Goal: Task Accomplishment & Management: Use online tool/utility

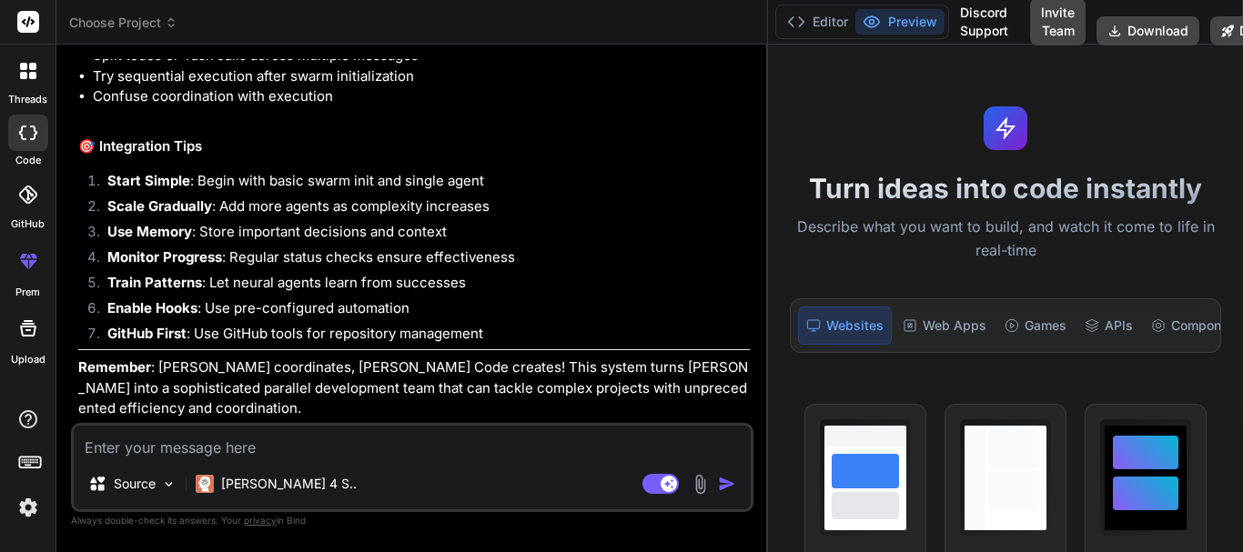
scroll to position [14201, 0]
click at [133, 455] on textarea at bounding box center [412, 442] width 677 height 33
paste textarea "public function saveLeads(CRM $crmEntity, LeadResponse $leadEntity) : ?Lead { $…"
type textarea "public function saveLeads(CRM $crmEntity, LeadResponse $leadEntity) : ?Lead { $…"
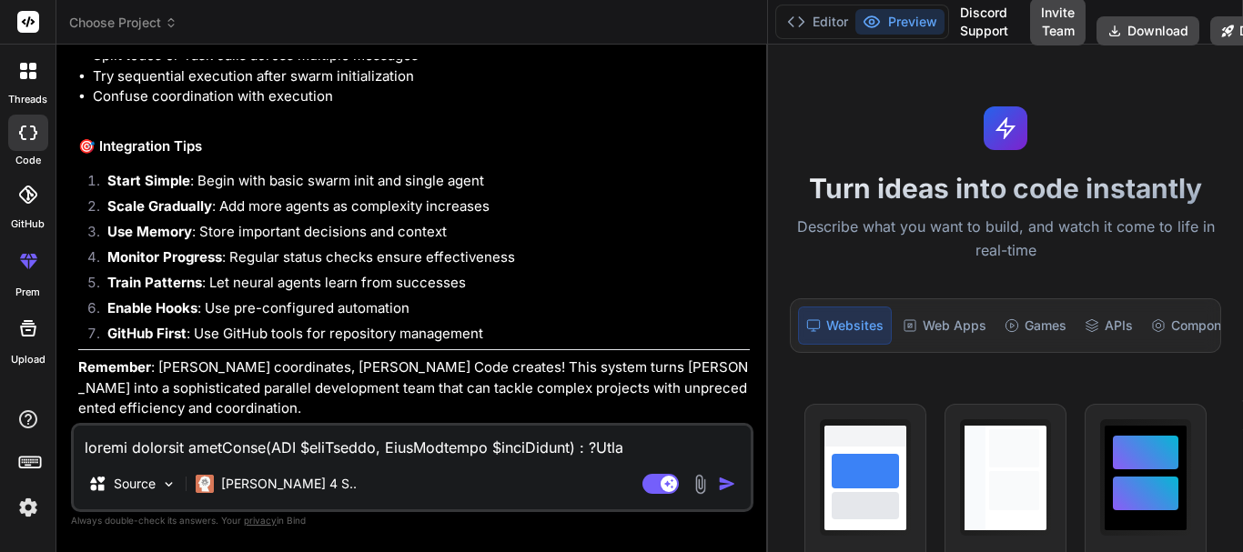
type textarea "x"
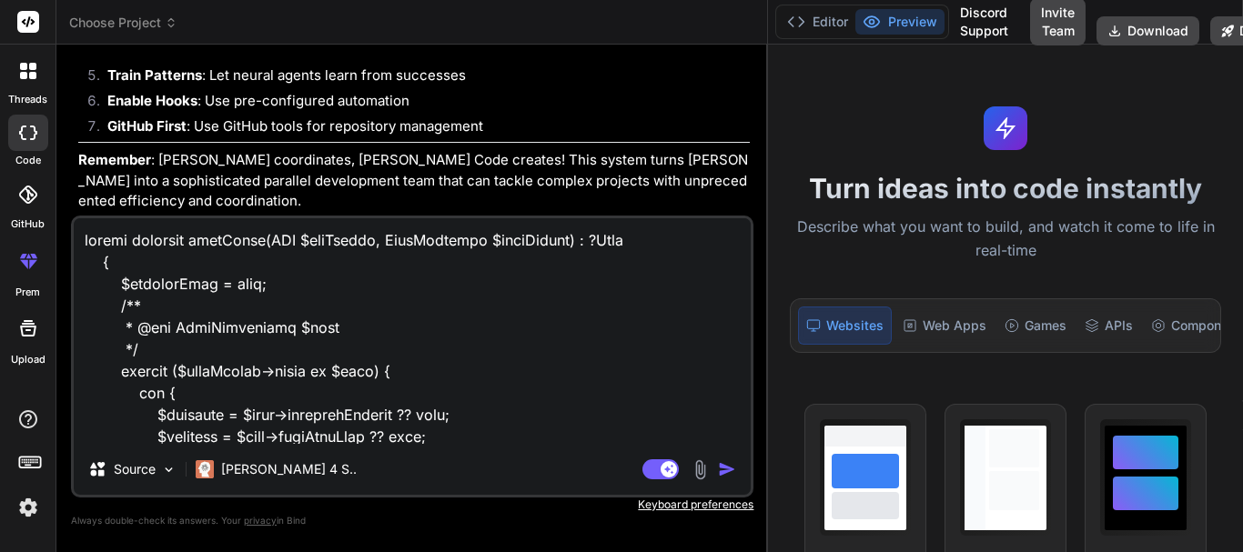
scroll to position [1007, 0]
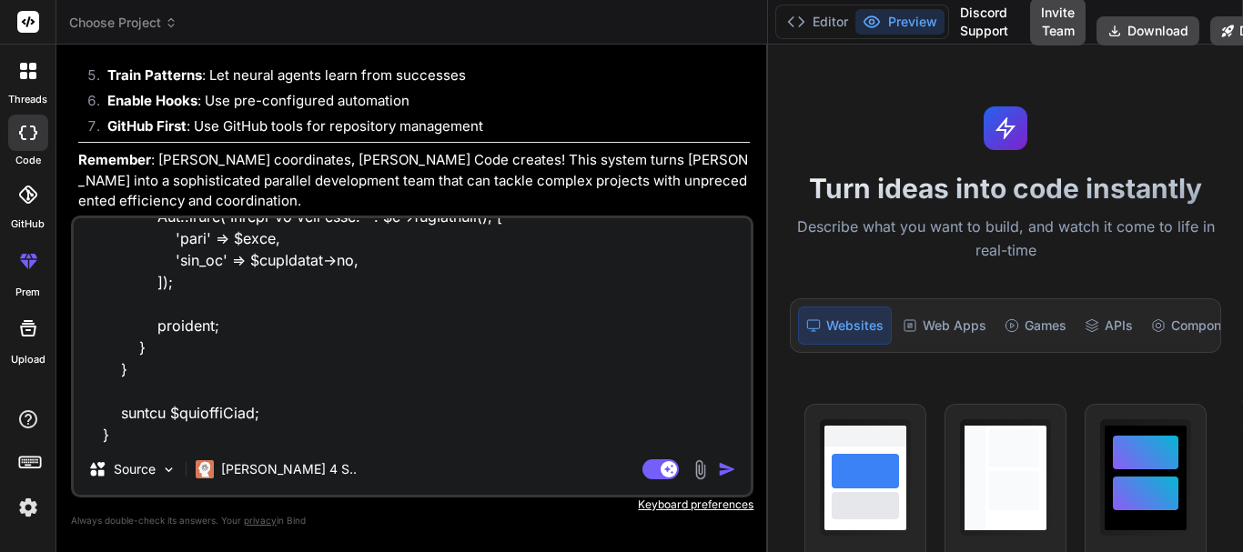
type textarea "public function saveLeads(CRM $crmEntity, LeadResponse $leadEntity) : ?Lead { $…"
type textarea "x"
type textarea "public function saveLeads(CRM $crmEntity, LeadResponse $leadEntity) : ?Lead { $…"
type textarea "x"
type textarea "public function saveLeads(CRM $crmEntity, LeadResponse $leadEntity) : ?Lead { $…"
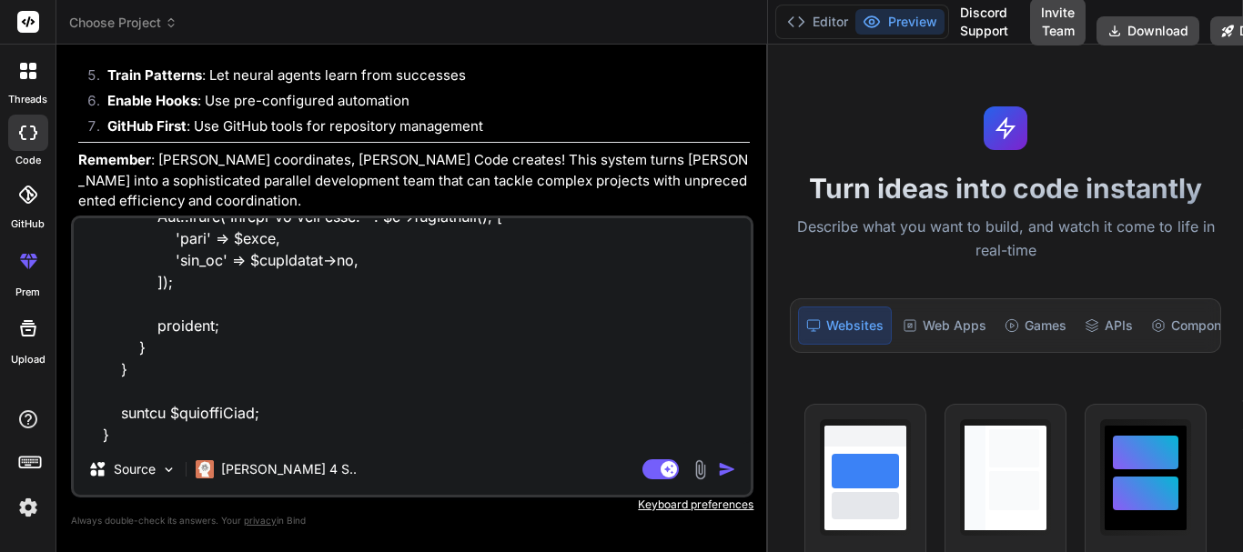
type textarea "x"
paste textarea "<?php declare(strict_types=1); namespace App\Modules\Leads\CRMs\DTOs; class Lea…"
type textarea "public function saveLeads(CRM $crmEntity, LeadResponse $leadEntity) : ?Lead { $…"
type textarea "x"
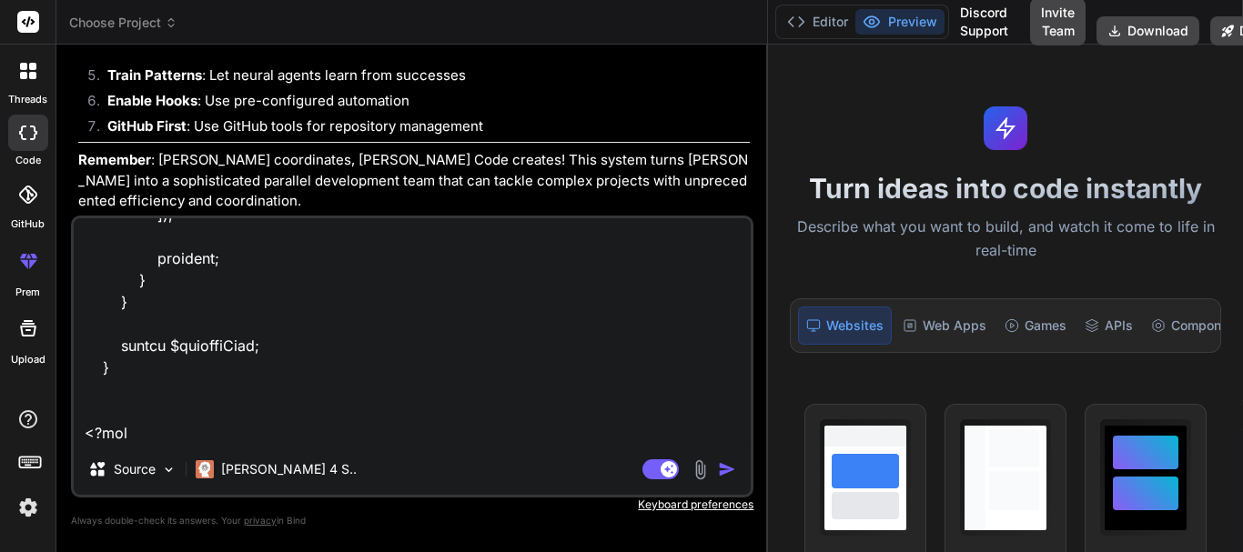
scroll to position [1705, 0]
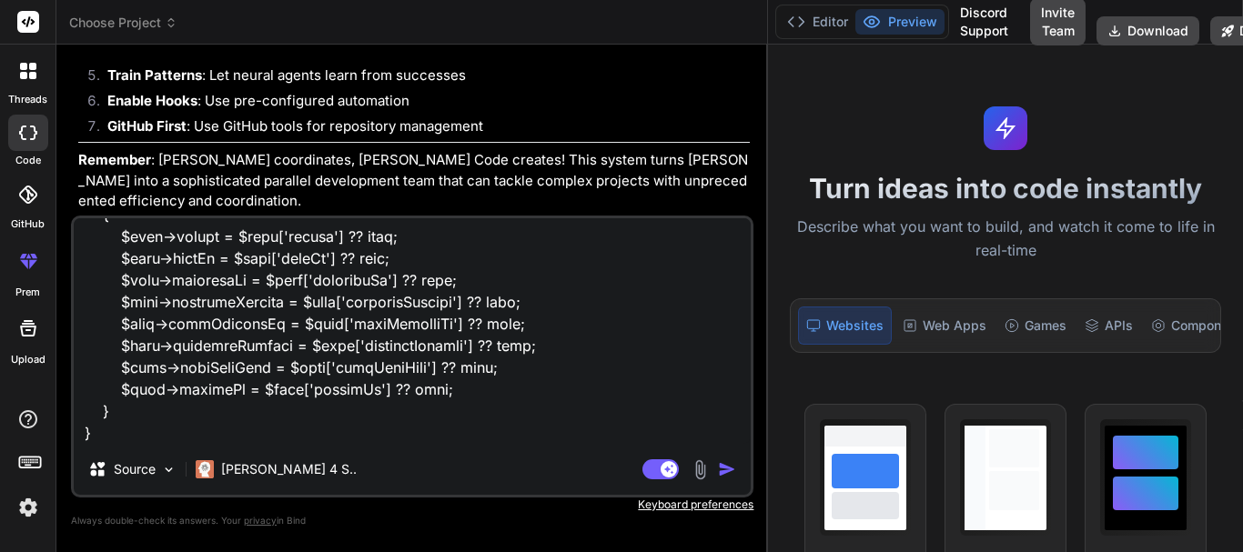
type textarea "public function saveLeads(CRM $crmEntity, LeadResponse $leadEntity) : ?Lead { $…"
type textarea "x"
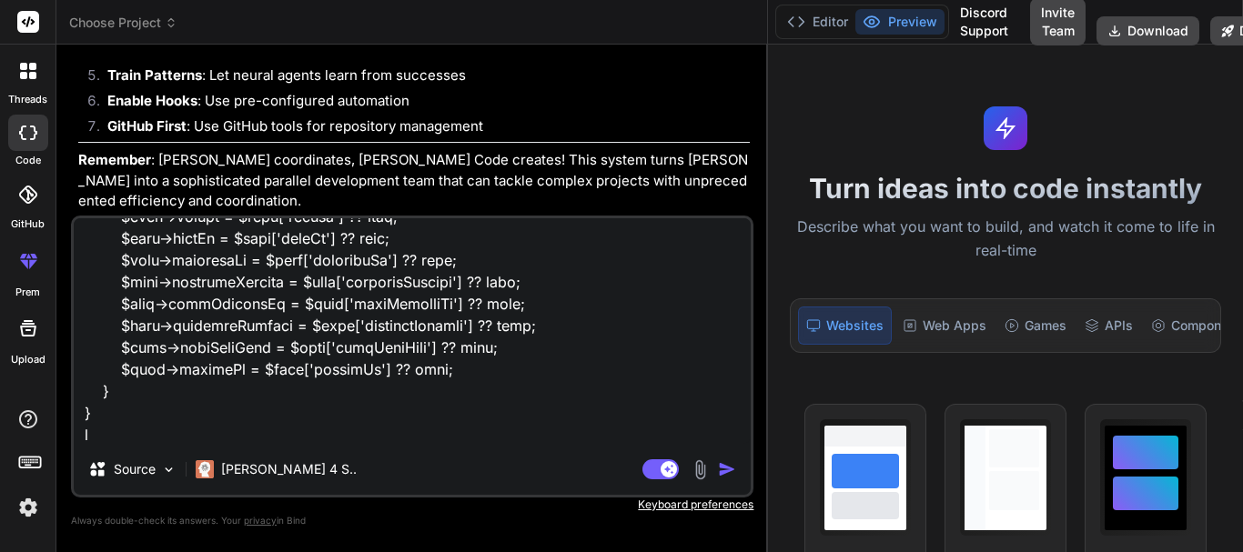
type textarea "public function saveLeads(CRM $crmEntity, LeadResponse $leadEntity) : ?Lead { $…"
type textarea "x"
type textarea "public function saveLeads(CRM $crmEntity, LeadResponse $leadEntity) : ?Lead { $…"
type textarea "x"
type textarea "public function saveLeads(CRM $crmEntity, LeadResponse $leadEntity) : ?Lead { $…"
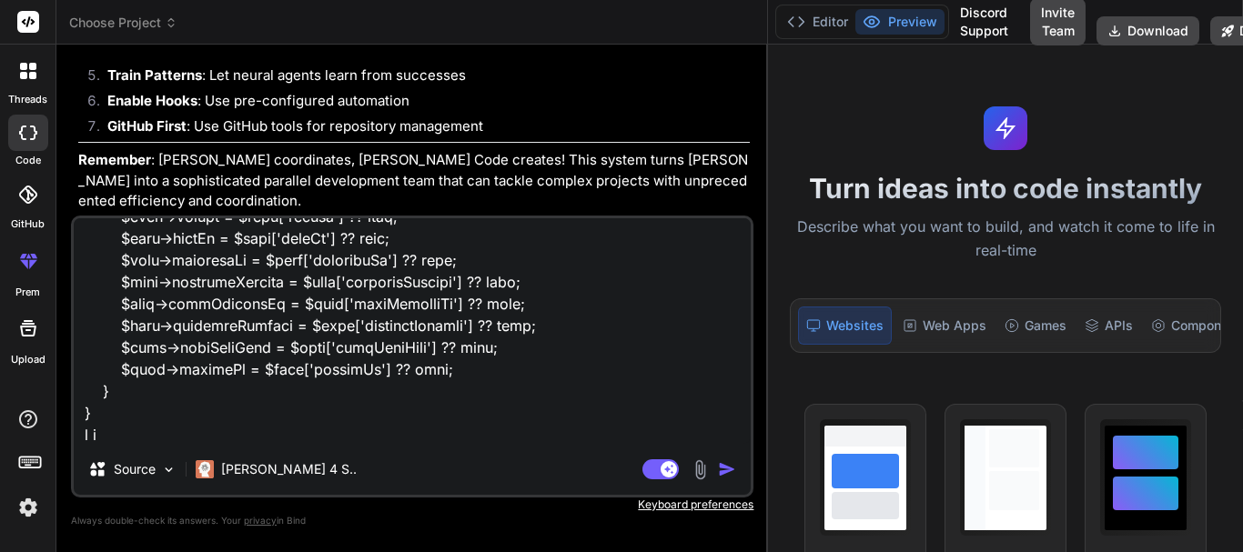
type textarea "x"
type textarea "public function saveLeads(CRM $crmEntity, LeadResponse $leadEntity) : ?Lead { $…"
type textarea "x"
type textarea "public function saveLeads(CRM $crmEntity, LeadResponse $leadEntity) : ?Lead { $…"
type textarea "x"
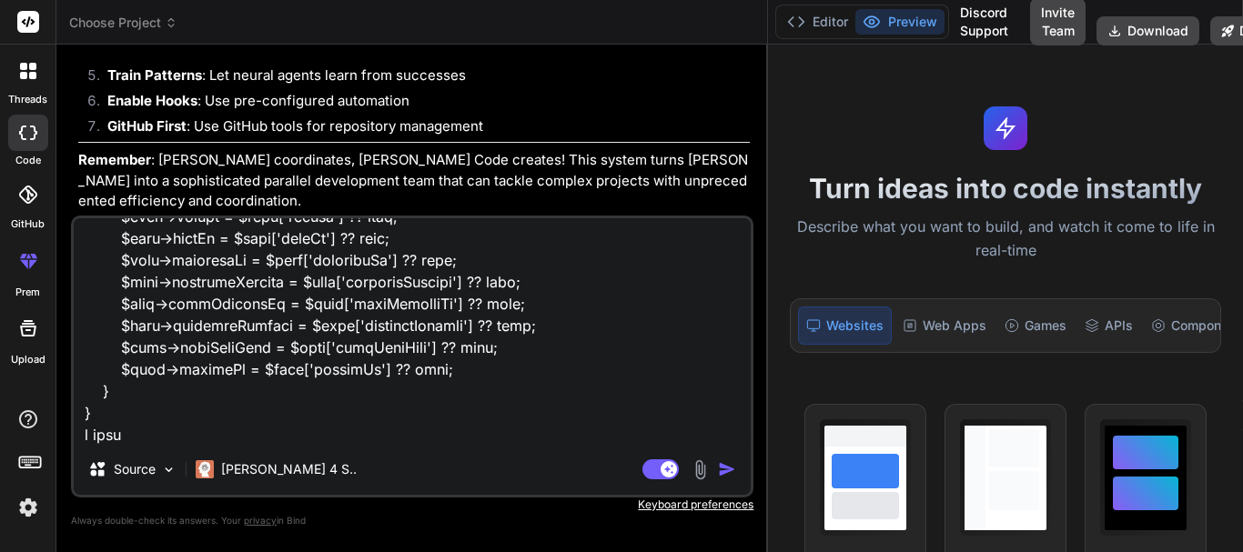
type textarea "public function saveLeads(CRM $crmEntity, LeadResponse $leadEntity) : ?Lead { $…"
type textarea "x"
type textarea "public function saveLeads(CRM $crmEntity, LeadResponse $leadEntity) : ?Lead { $…"
type textarea "x"
type textarea "public function saveLeads(CRM $crmEntity, LeadResponse $leadEntity) : ?Lead { $…"
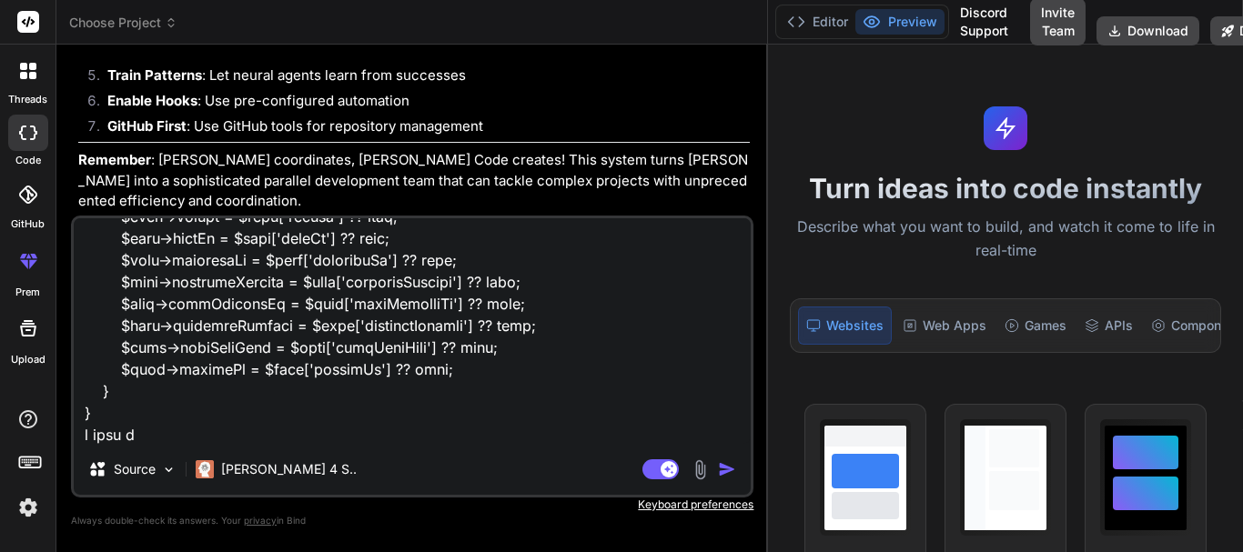
type textarea "x"
type textarea "public function saveLeads(CRM $crmEntity, LeadResponse $leadEntity) : ?Lead { $…"
type textarea "x"
type textarea "public function saveLeads(CRM $crmEntity, LeadResponse $leadEntity) : ?Lead { $…"
type textarea "x"
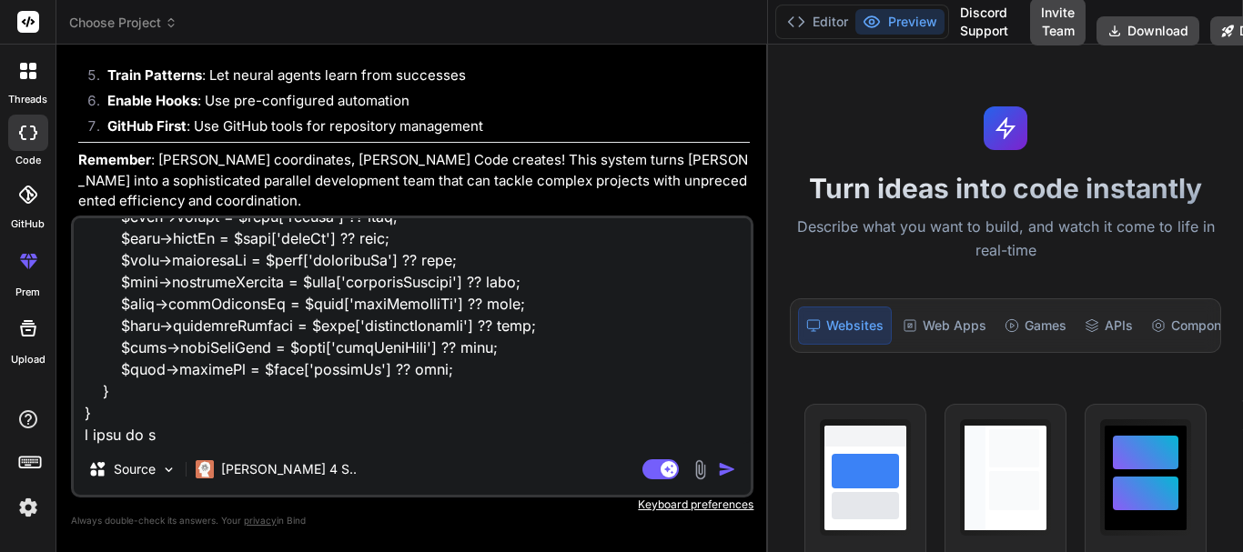
type textarea "public function saveLeads(CRM $crmEntity, LeadResponse $leadEntity) : ?Lead { $…"
type textarea "x"
type textarea "public function saveLeads(CRM $crmEntity, LeadResponse $leadEntity) : ?Lead { $…"
type textarea "x"
type textarea "public function saveLeads(CRM $crmEntity, LeadResponse $leadEntity) : ?Lead { $…"
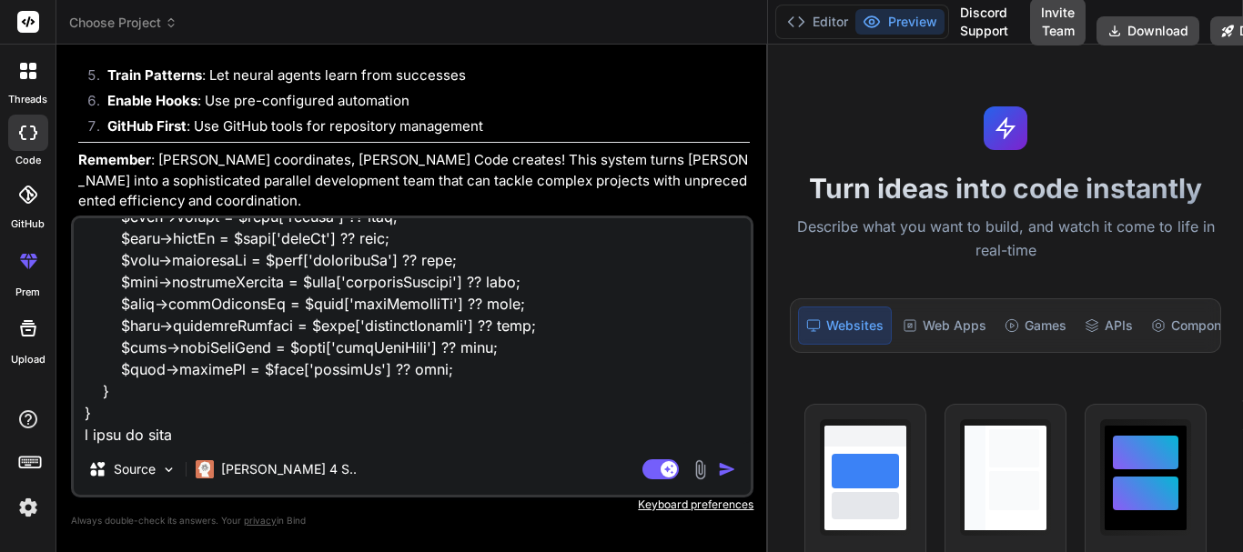
type textarea "x"
type textarea "public function saveLeads(CRM $crmEntity, LeadResponse $leadEntity) : ?Lead { $…"
type textarea "x"
type textarea "public function saveLeads(CRM $crmEntity, LeadResponse $leadEntity) : ?Lead { $…"
type textarea "x"
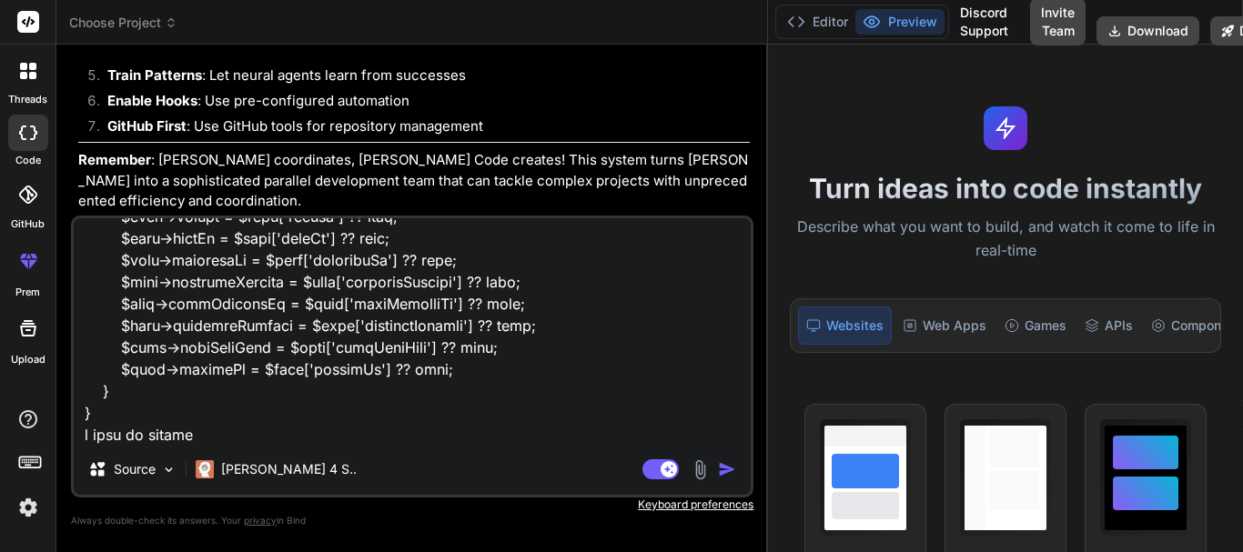
scroll to position [1707, 0]
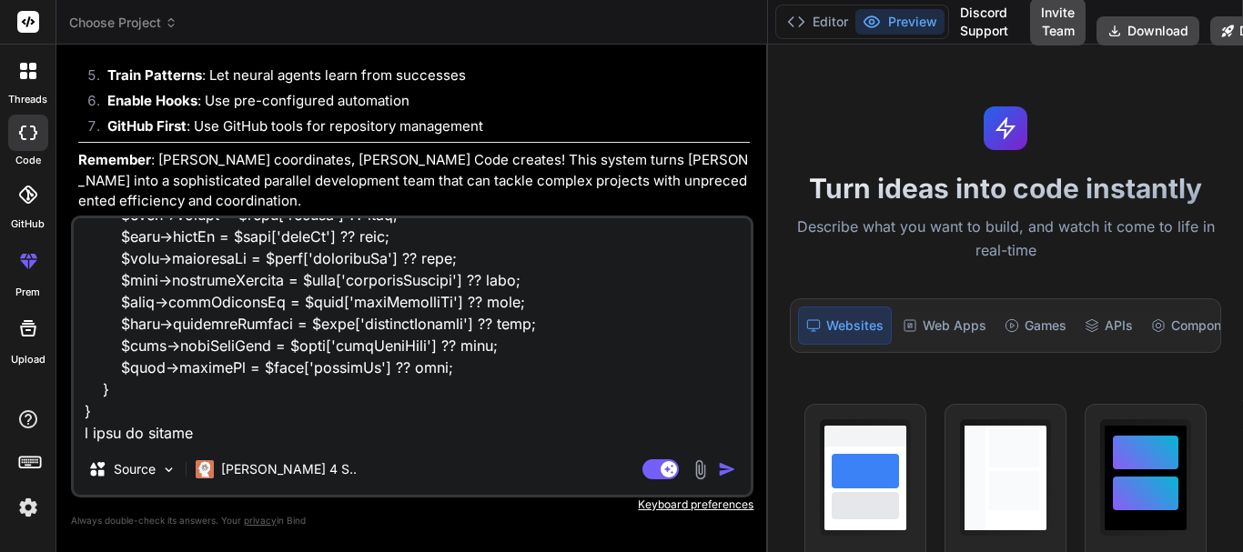
drag, startPoint x: 141, startPoint y: 431, endPoint x: 84, endPoint y: 432, distance: 57.3
click at [84, 432] on textarea at bounding box center [412, 331] width 677 height 226
type textarea "public function saveLeads(CRM $crmEntity, LeadResponse $leadEntity) : ?Lead { $…"
type textarea "x"
type textarea "public function saveLeads(CRM $crmEntity, LeadResponse $leadEntity) : ?Lead { $…"
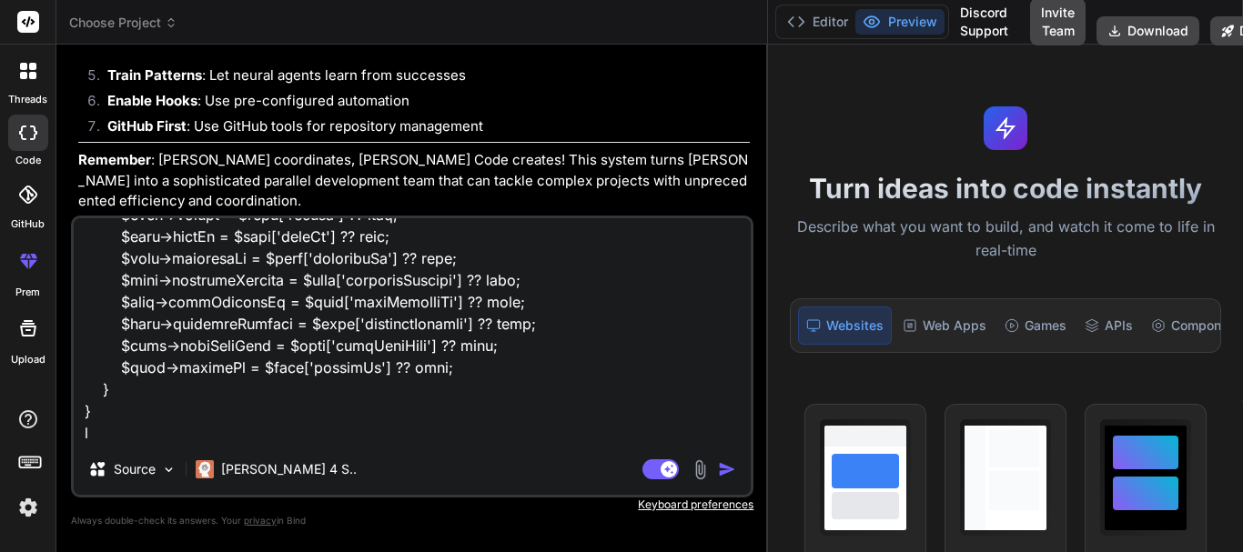
type textarea "x"
type textarea "public function saveLeads(CRM $crmEntity, LeadResponse $leadEntity) : ?Lead { $…"
type textarea "x"
type textarea "public function saveLeads(CRM $crmEntity, LeadResponse $leadEntity) : ?Lead { $…"
type textarea "x"
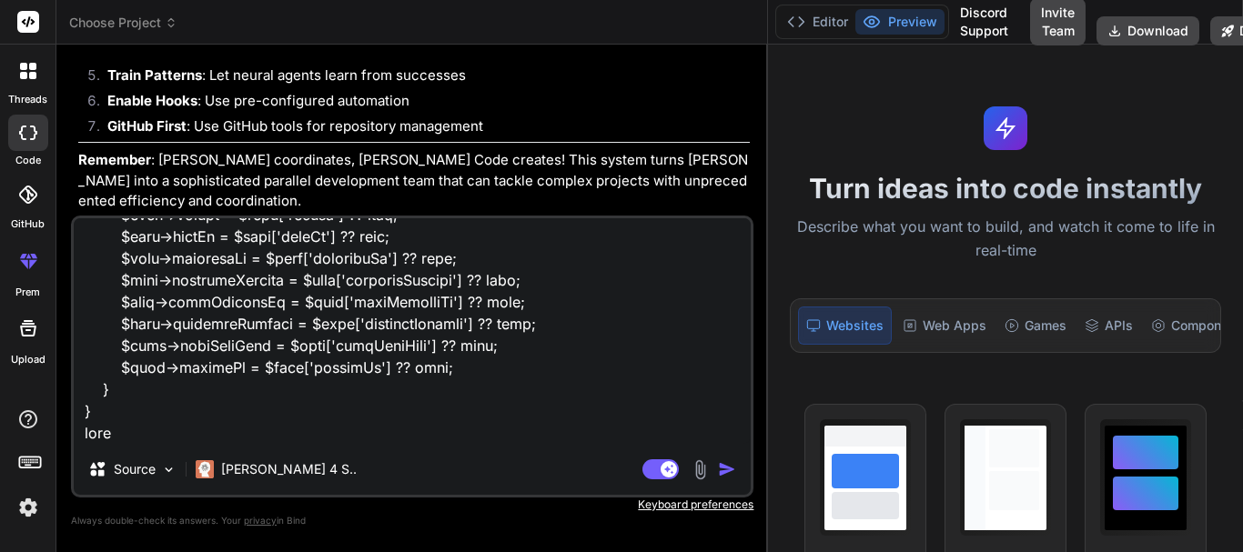
type textarea "public function saveLeads(CRM $crmEntity, LeadResponse $leadEntity) : ?Lead { $…"
type textarea "x"
type textarea "public function saveLeads(CRM $crmEntity, LeadResponse $leadEntity) : ?Lead { $…"
type textarea "x"
type textarea "public function saveLeads(CRM $crmEntity, LeadResponse $leadEntity) : ?Lead { $…"
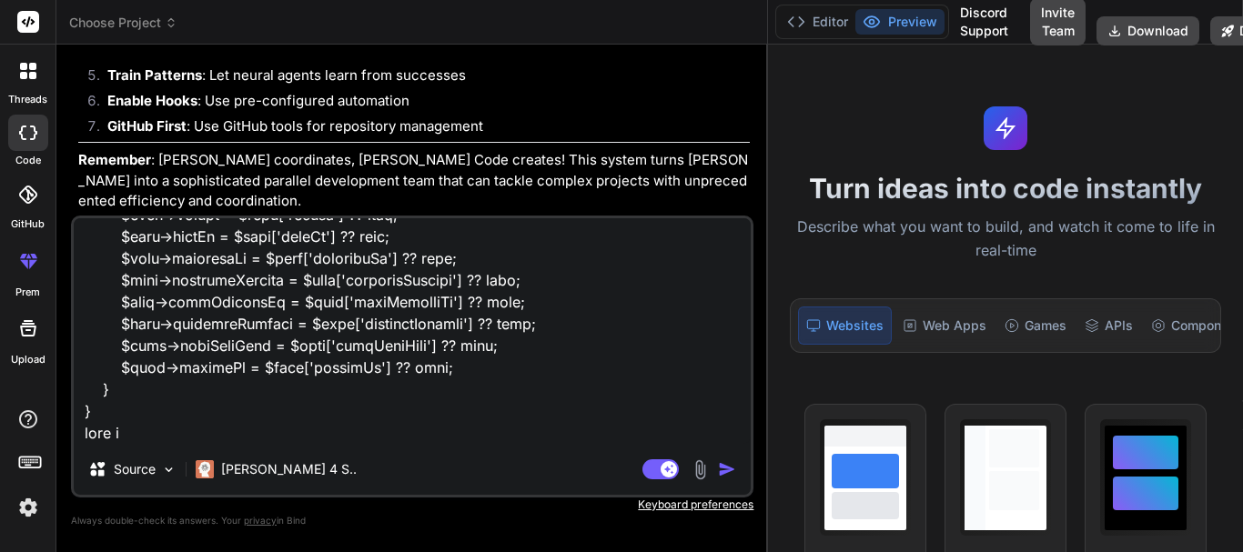
type textarea "x"
type textarea "public function saveLeads(CRM $crmEntity, LeadResponse $leadEntity) : ?Lead { $…"
type textarea "x"
type textarea "public function saveLeads(CRM $crmEntity, LeadResponse $leadEntity) : ?Lead { $…"
type textarea "x"
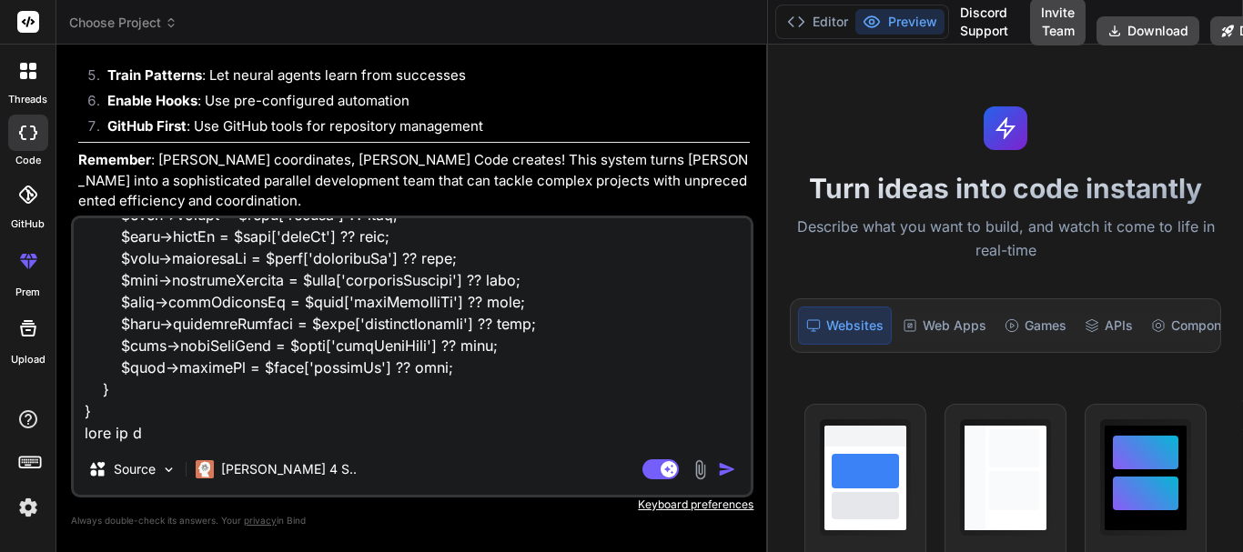
type textarea "public function saveLeads(CRM $crmEntity, LeadResponse $leadEntity) : ?Lead { $…"
type textarea "x"
type textarea "public function saveLeads(CRM $crmEntity, LeadResponse $leadEntity) : ?Lead { $…"
type textarea "x"
paste textarea "$lead->customerDetails->toArray()"
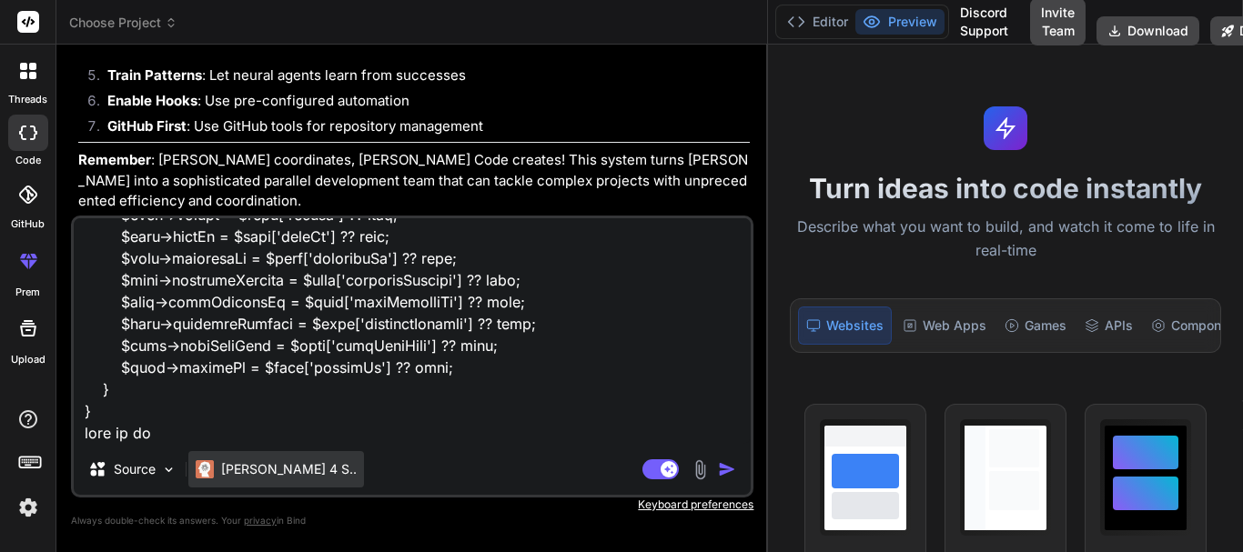
type textarea "public function saveLeads(CRM $crmEntity, LeadResponse $leadEntity) : ?Lead { $…"
type textarea "x"
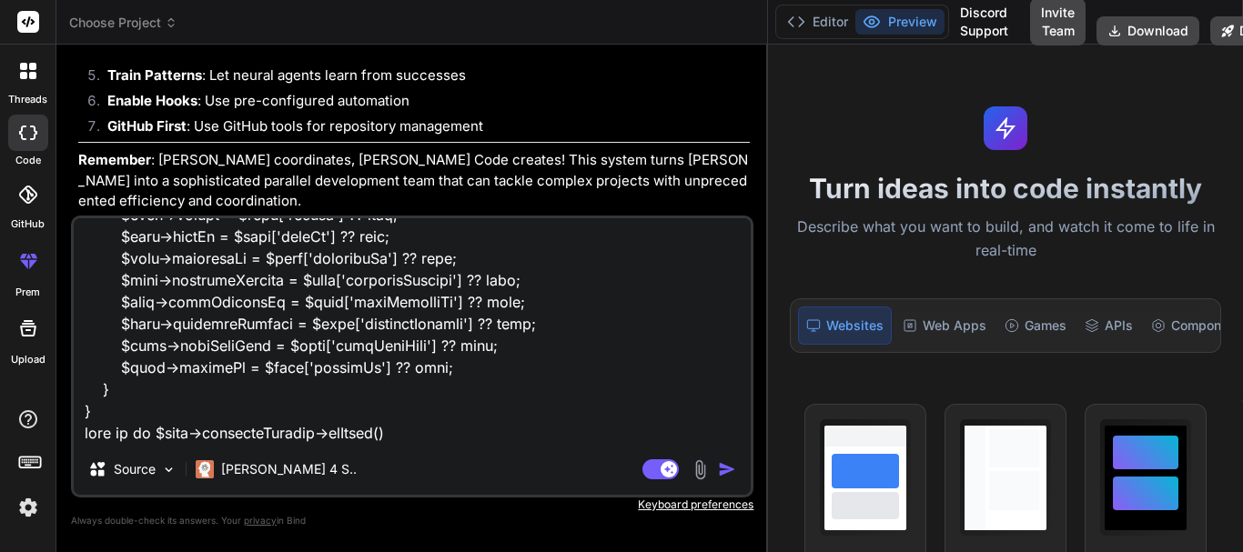
type textarea "public function saveLeads(CRM $crmEntity, LeadResponse $leadEntity) : ?Lead { $…"
type textarea "x"
type textarea "public function saveLeads(CRM $crmEntity, LeadResponse $leadEntity) : ?Lead { $…"
type textarea "x"
type textarea "public function saveLeads(CRM $crmEntity, LeadResponse $leadEntity) : ?Lead { $…"
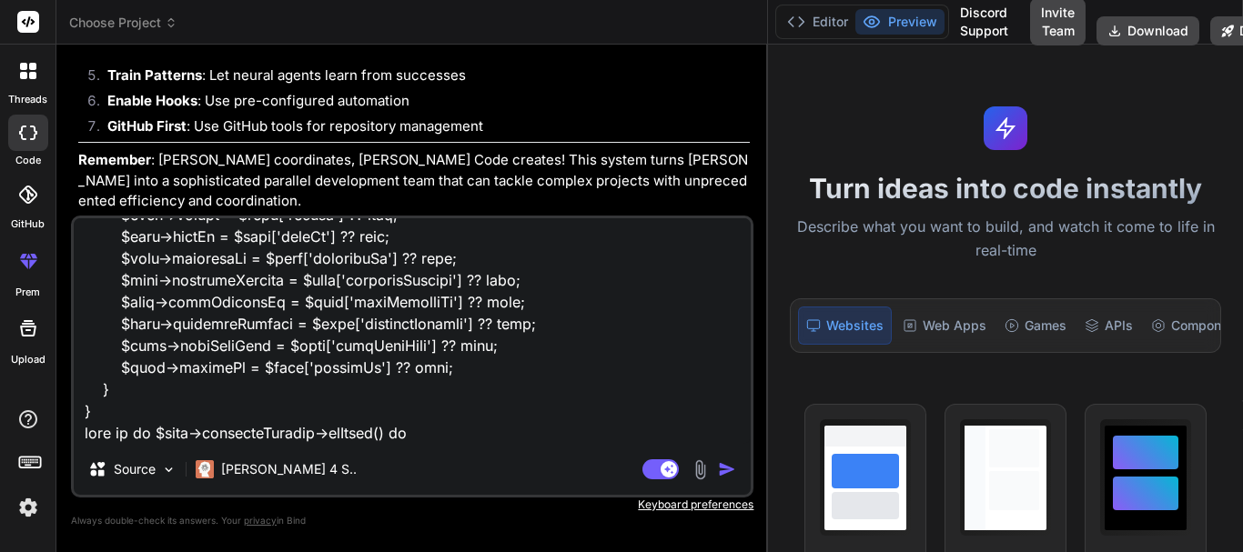
type textarea "x"
type textarea "public function saveLeads(CRM $crmEntity, LeadResponse $leadEntity) : ?Lead { $…"
type textarea "x"
type textarea "public function saveLeads(CRM $crmEntity, LeadResponse $leadEntity) : ?Lead { $…"
type textarea "x"
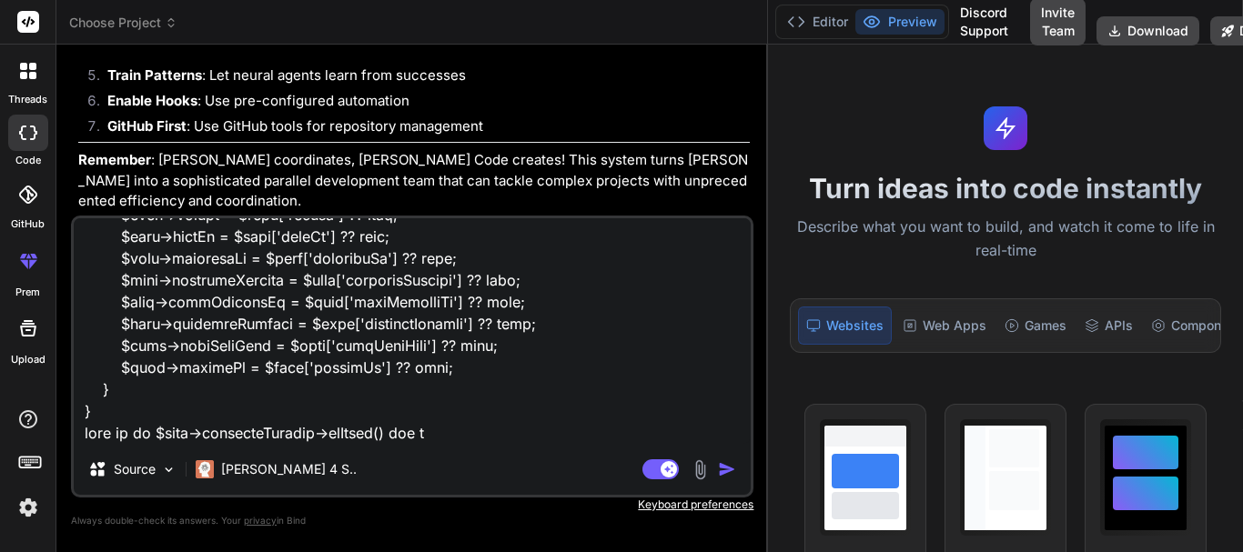
type textarea "public function saveLeads(CRM $crmEntity, LeadResponse $leadEntity) : ?Lead { $…"
type textarea "x"
type textarea "public function saveLeads(CRM $crmEntity, LeadResponse $leadEntity) : ?Lead { $…"
type textarea "x"
type textarea "public function saveLeads(CRM $crmEntity, LeadResponse $leadEntity) : ?Lead { $…"
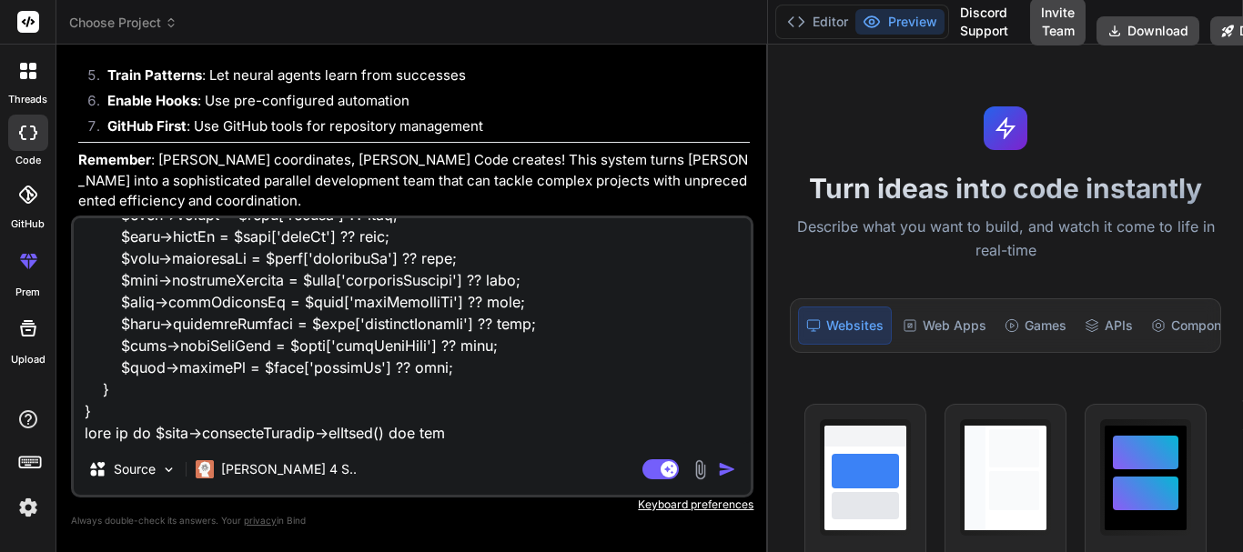
type textarea "x"
type textarea "public function saveLeads(CRM $crmEntity, LeadResponse $leadEntity) : ?Lead { $…"
type textarea "x"
type textarea "public function saveLeads(CRM $crmEntity, LeadResponse $leadEntity) : ?Lead { $…"
type textarea "x"
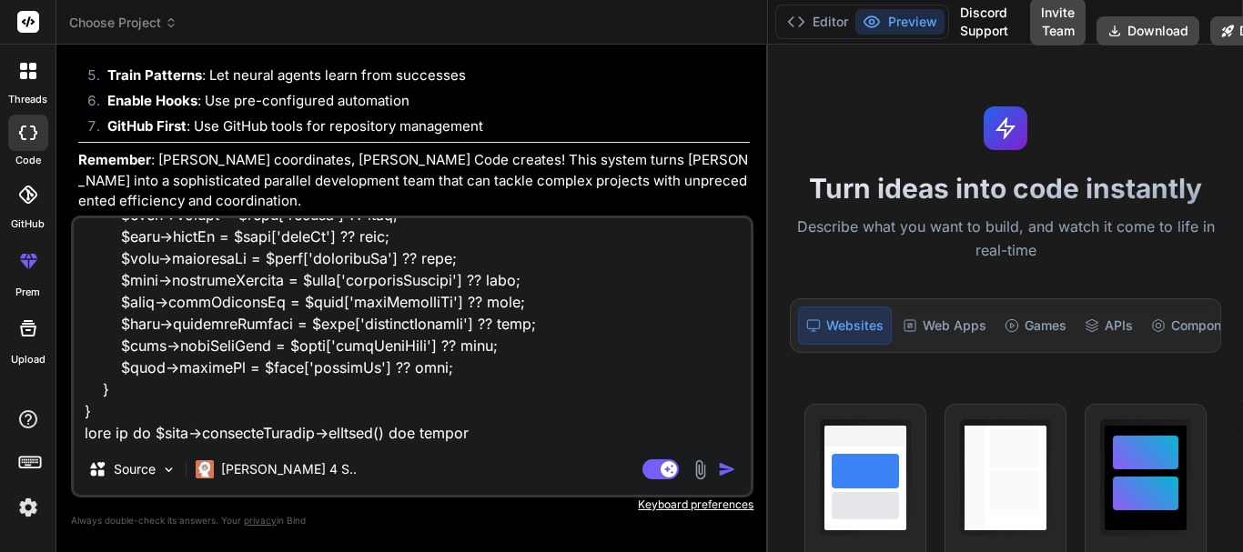
type textarea "public function saveLeads(CRM $crmEntity, LeadResponse $leadEntity) : ?Lead { $…"
type textarea "x"
type textarea "public function saveLeads(CRM $crmEntity, LeadResponse $leadEntity) : ?Lead { $…"
type textarea "x"
type textarea "public function saveLeads(CRM $crmEntity, LeadResponse $leadEntity) : ?Lead { $…"
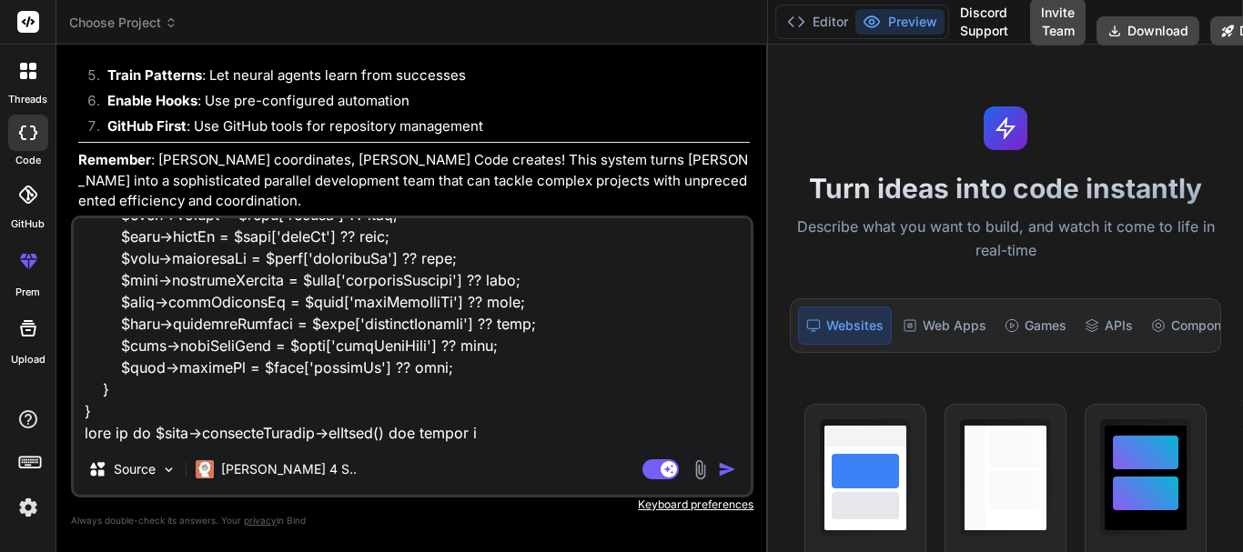
type textarea "x"
type textarea "public function saveLeads(CRM $crmEntity, LeadResponse $leadEntity) : ?Lead { $…"
type textarea "x"
type textarea "public function saveLeads(CRM $crmEntity, LeadResponse $leadEntity) : ?Lead { $…"
type textarea "x"
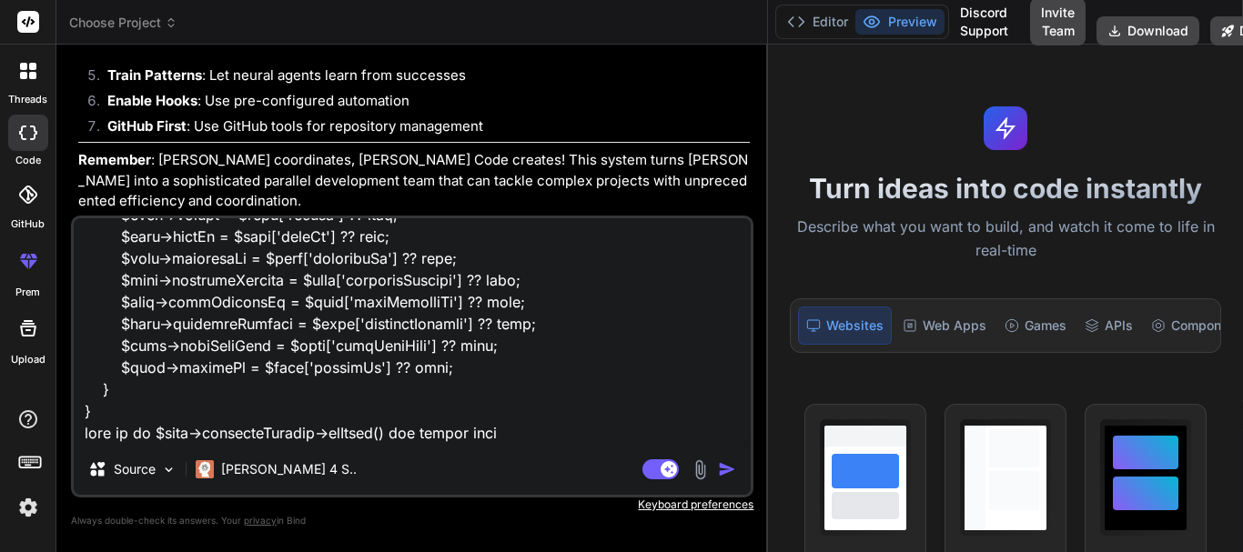
type textarea "public function saveLeads(CRM $crmEntity, LeadResponse $leadEntity) : ?Lead { $…"
type textarea "x"
type textarea "public function saveLeads(CRM $crmEntity, LeadResponse $leadEntity) : ?Lead { $…"
type textarea "x"
type textarea "public function saveLeads(CRM $crmEntity, LeadResponse $leadEntity) : ?Lead { $…"
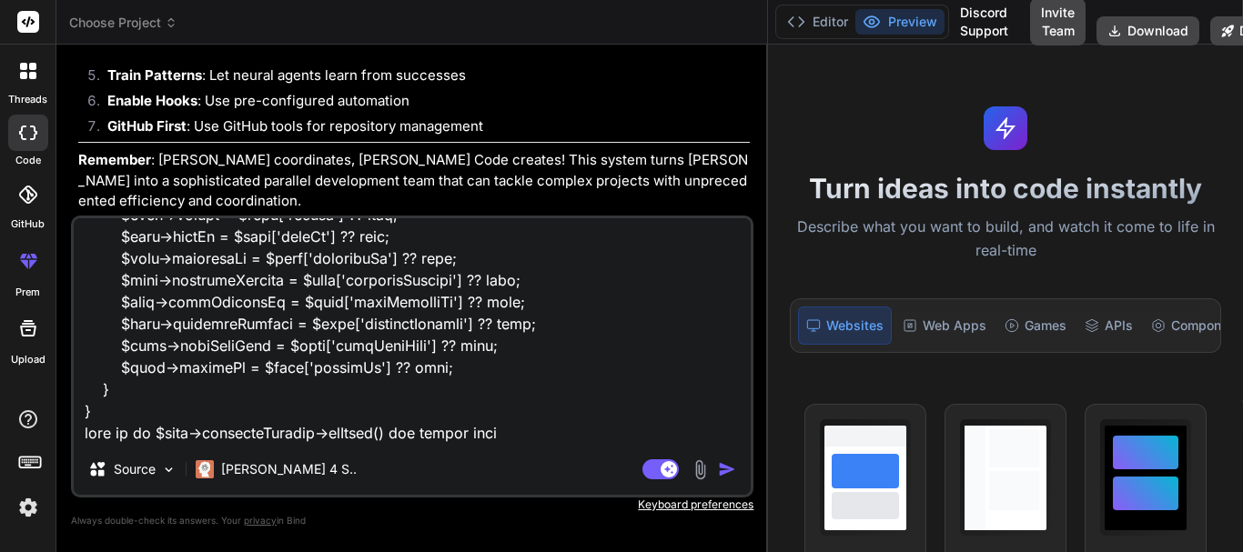
type textarea "x"
paste textarea "array:12 [ "customerId" => null "firstName" => "[PERSON_NAME]" "lastName" => "[…"
type textarea "public function saveLeads(CRM $crmEntity, LeadResponse $leadEntity) : ?Lead { $…"
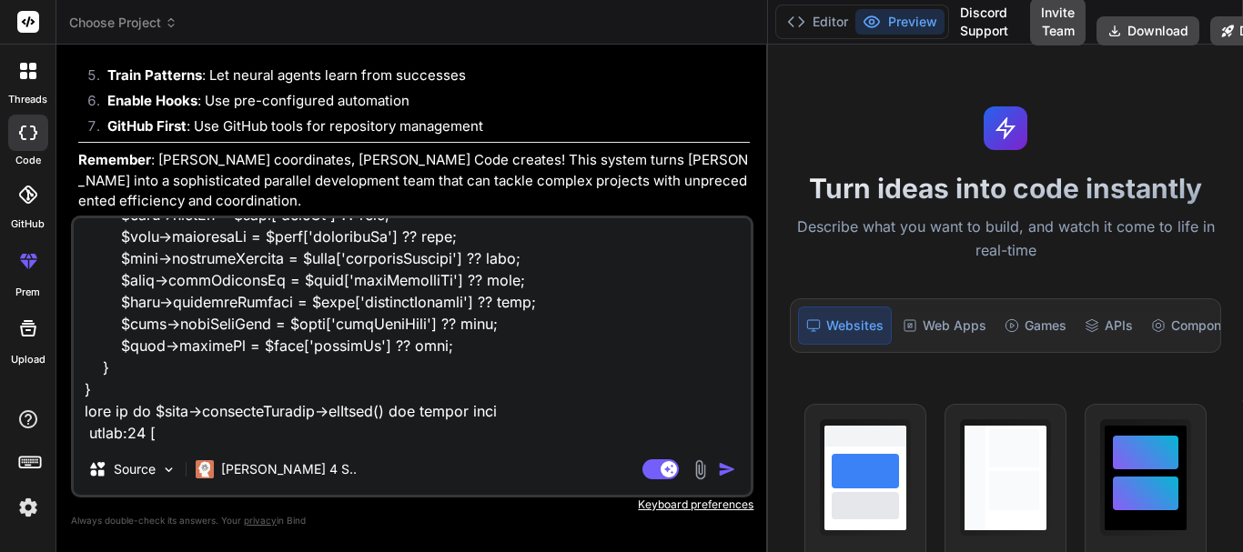
scroll to position [2011, 0]
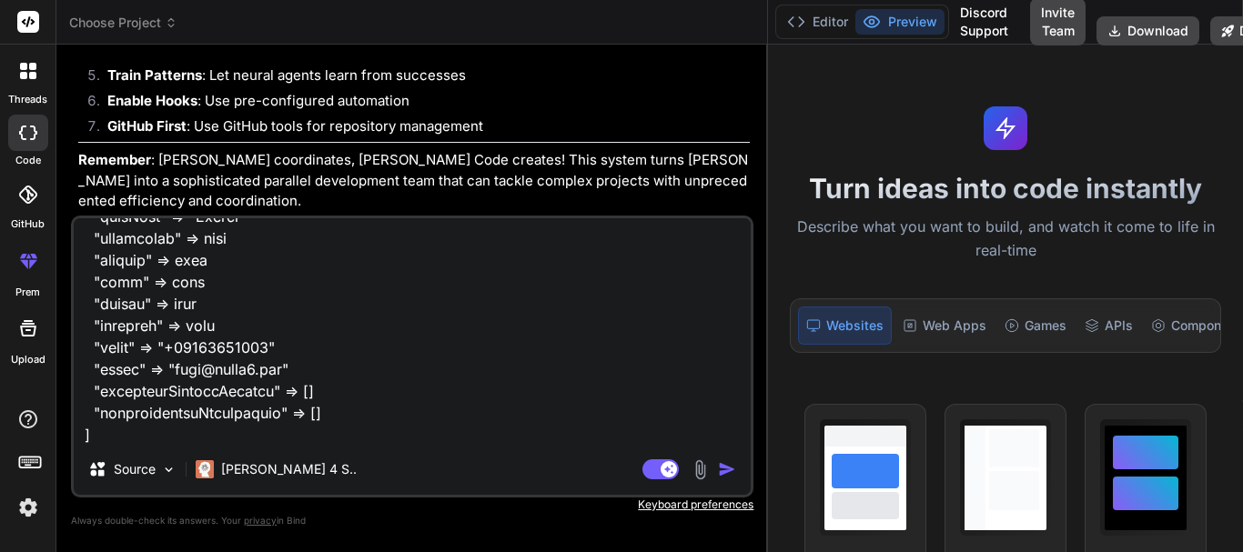
type textarea "x"
type textarea "public function saveLeads(CRM $crmEntity, LeadResponse $leadEntity) : ?Lead { $…"
type textarea "x"
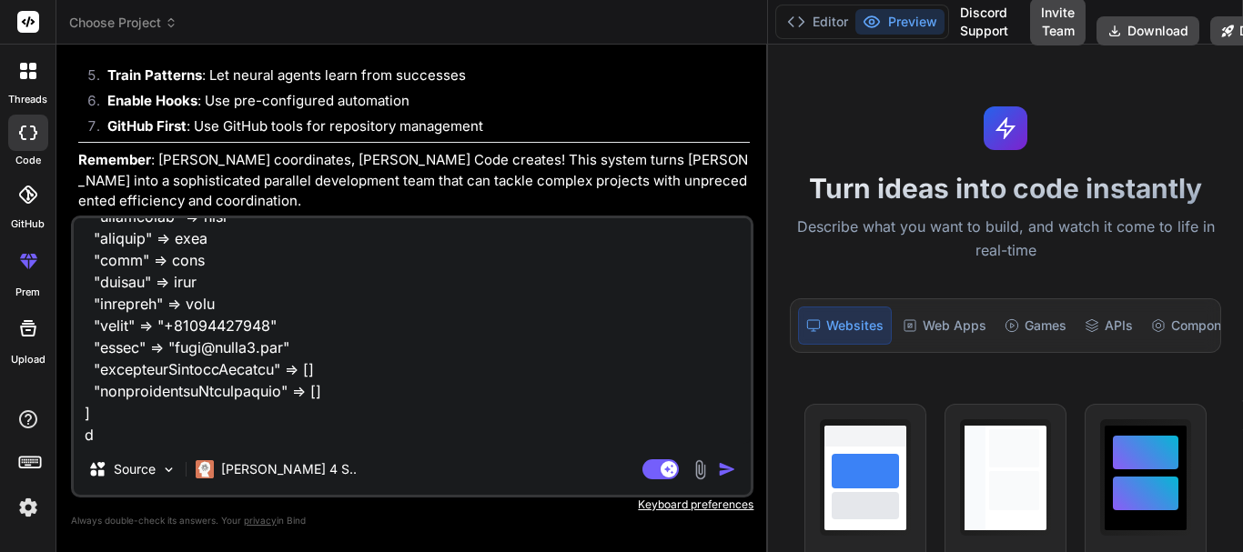
type textarea "public function saveLeads(CRM $crmEntity, LeadResponse $leadEntity) : ?Lead { $…"
type textarea "x"
type textarea "public function saveLeads(CRM $crmEntity, LeadResponse $leadEntity) : ?Lead { $…"
type textarea "x"
type textarea "public function saveLeads(CRM $crmEntity, LeadResponse $leadEntity) : ?Lead { $…"
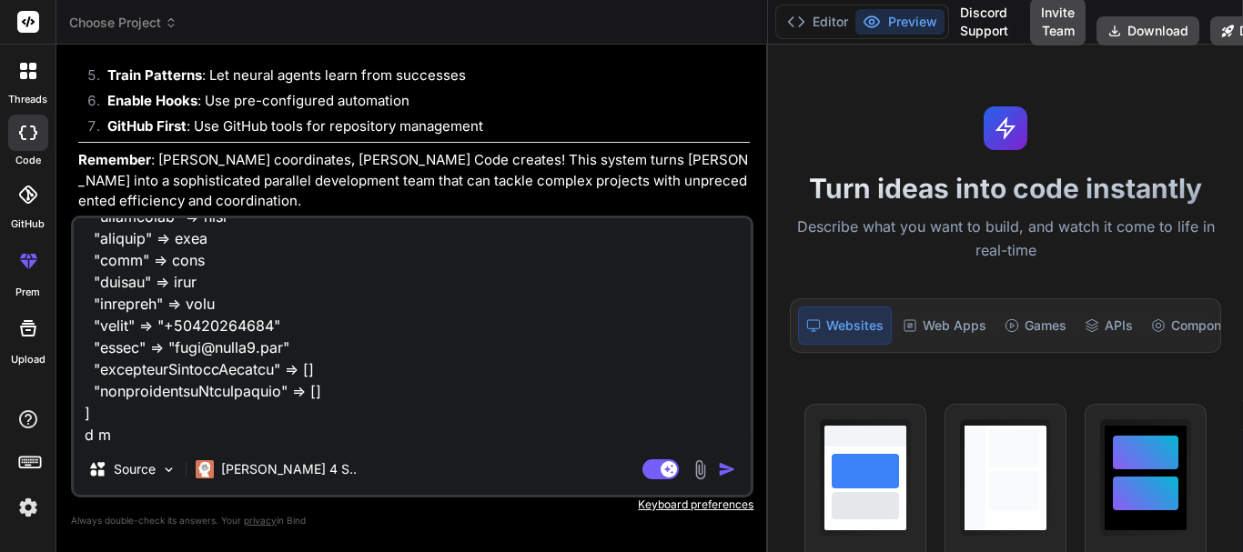
type textarea "x"
type textarea "public function saveLeads(CRM $crmEntity, LeadResponse $leadEntity) : ?Lead { $…"
type textarea "x"
type textarea "public function saveLeads(CRM $crmEntity, LeadResponse $leadEntity) : ?Lead { $…"
type textarea "x"
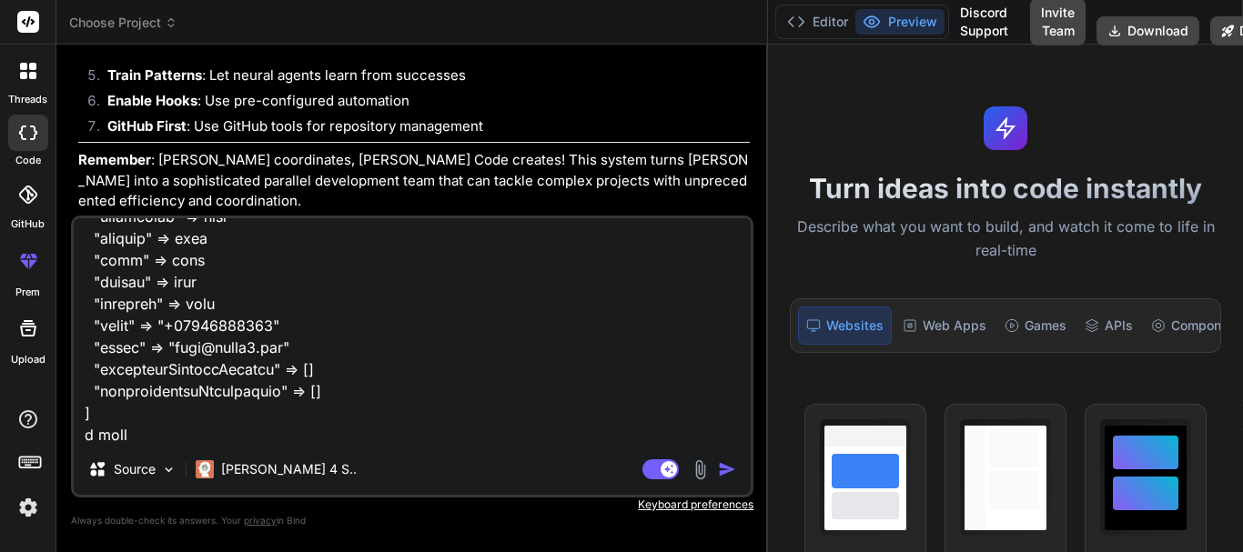
type textarea "public function saveLeads(CRM $crmEntity, LeadResponse $leadEntity) : ?Lead { $…"
type textarea "x"
type textarea "public function saveLeads(CRM $crmEntity, LeadResponse $leadEntity) : ?Lead { $…"
type textarea "x"
type textarea "public function saveLeads(CRM $crmEntity, LeadResponse $leadEntity) : ?Lead { $…"
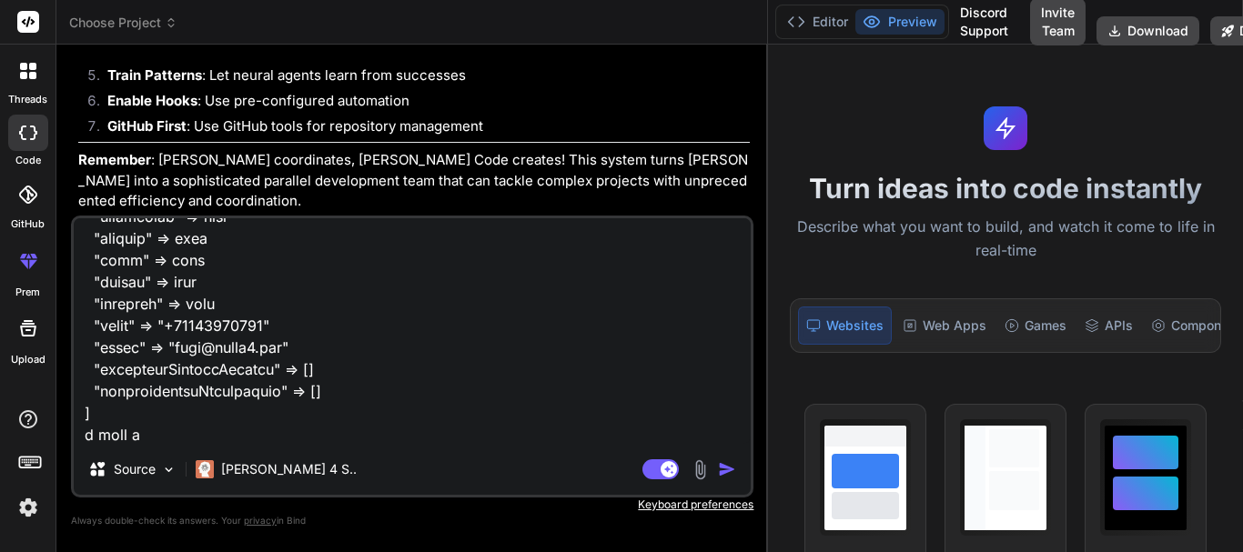
type textarea "x"
type textarea "public function saveLeads(CRM $crmEntity, LeadResponse $leadEntity) : ?Lead { $…"
type textarea "x"
type textarea "public function saveLeads(CRM $crmEntity, LeadResponse $leadEntity) : ?Lead { $…"
type textarea "x"
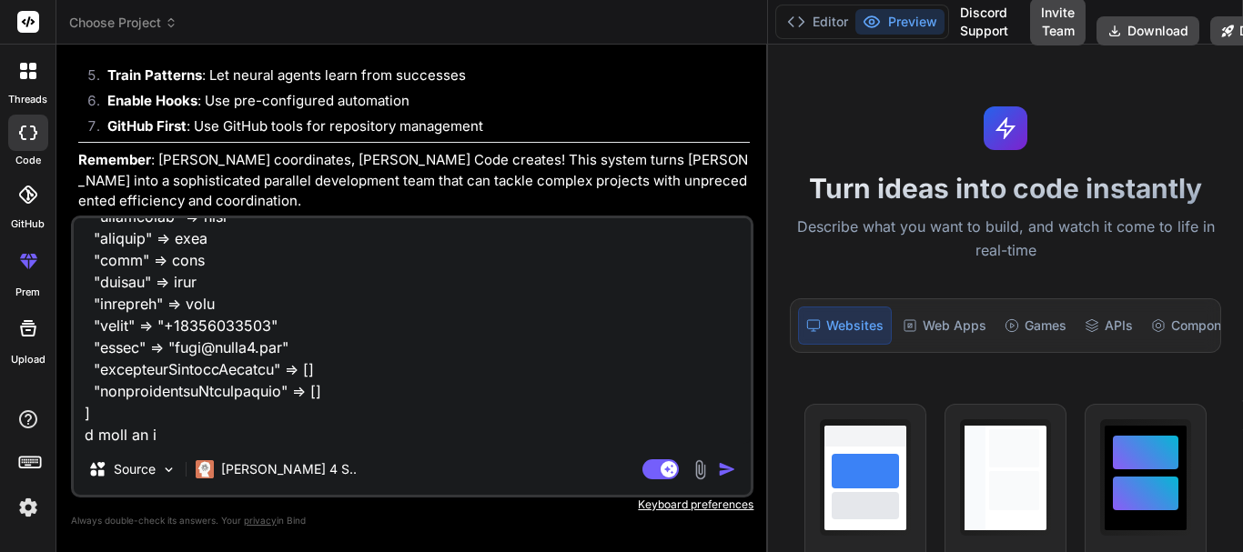
type textarea "public function saveLeads(CRM $crmEntity, LeadResponse $leadEntity) : ?Lead { $…"
type textarea "x"
type textarea "public function saveLeads(CRM $crmEntity, LeadResponse $leadEntity) : ?Lead { $…"
type textarea "x"
type textarea "public function saveLeads(CRM $crmEntity, LeadResponse $leadEntity) : ?Lead { $…"
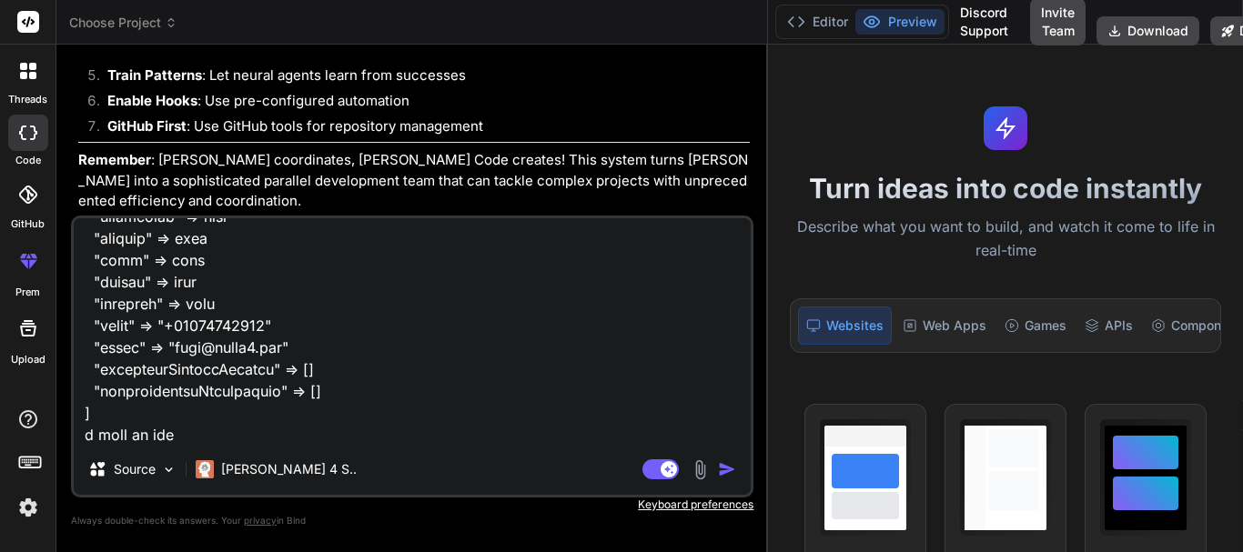
type textarea "x"
type textarea "public function saveLeads(CRM $crmEntity, LeadResponse $leadEntity) : ?Lead { $…"
type textarea "x"
type textarea "public function saveLeads(CRM $crmEntity, LeadResponse $leadEntity) : ?Lead { $…"
type textarea "x"
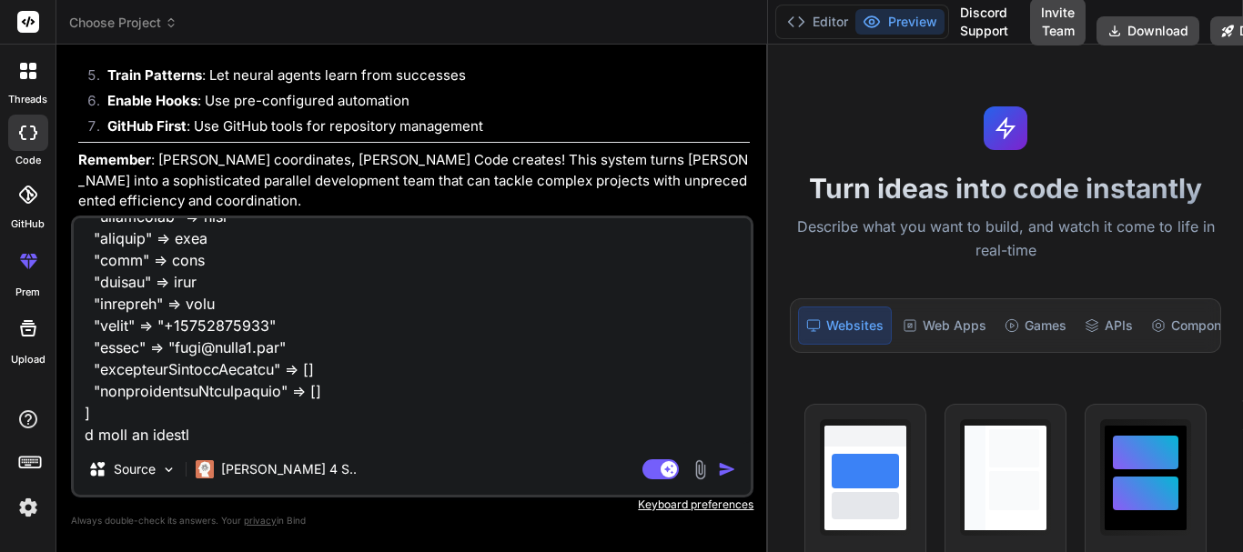
type textarea "public function saveLeads(CRM $crmEntity, LeadResponse $leadEntity) : ?Lead { $…"
type textarea "x"
type textarea "public function saveLeads(CRM $crmEntity, LeadResponse $leadEntity) : ?Lead { $…"
type textarea "x"
type textarea "public function saveLeads(CRM $crmEntity, LeadResponse $leadEntity) : ?Lead { $…"
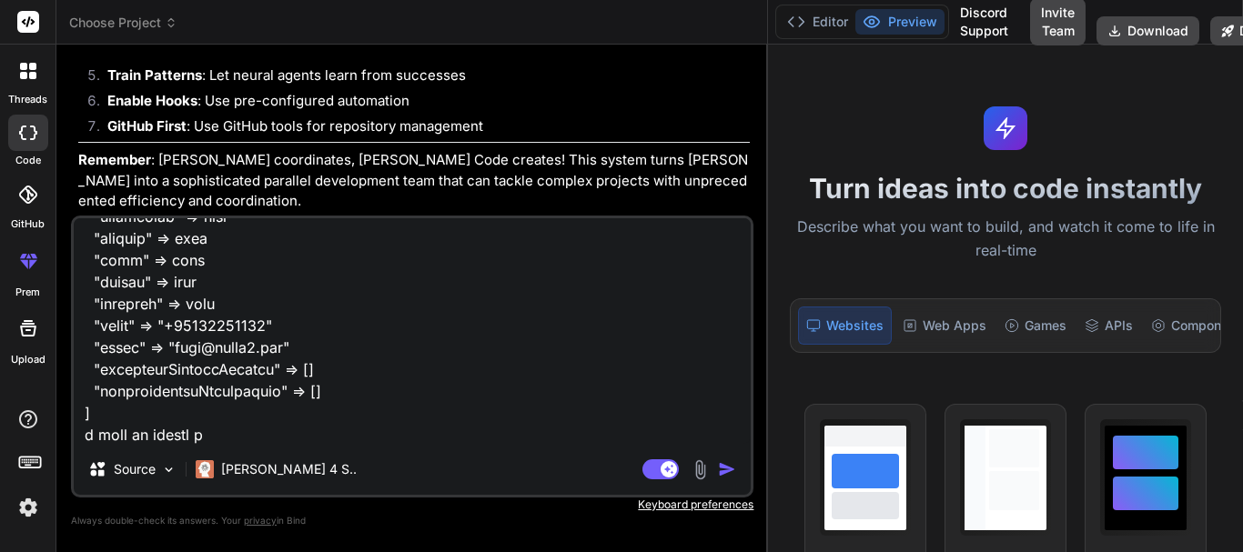
type textarea "x"
type textarea "public function saveLeads(CRM $crmEntity, LeadResponse $leadEntity) : ?Lead { $…"
type textarea "x"
type textarea "public function saveLeads(CRM $crmEntity, LeadResponse $leadEntity) : ?Lead { $…"
type textarea "x"
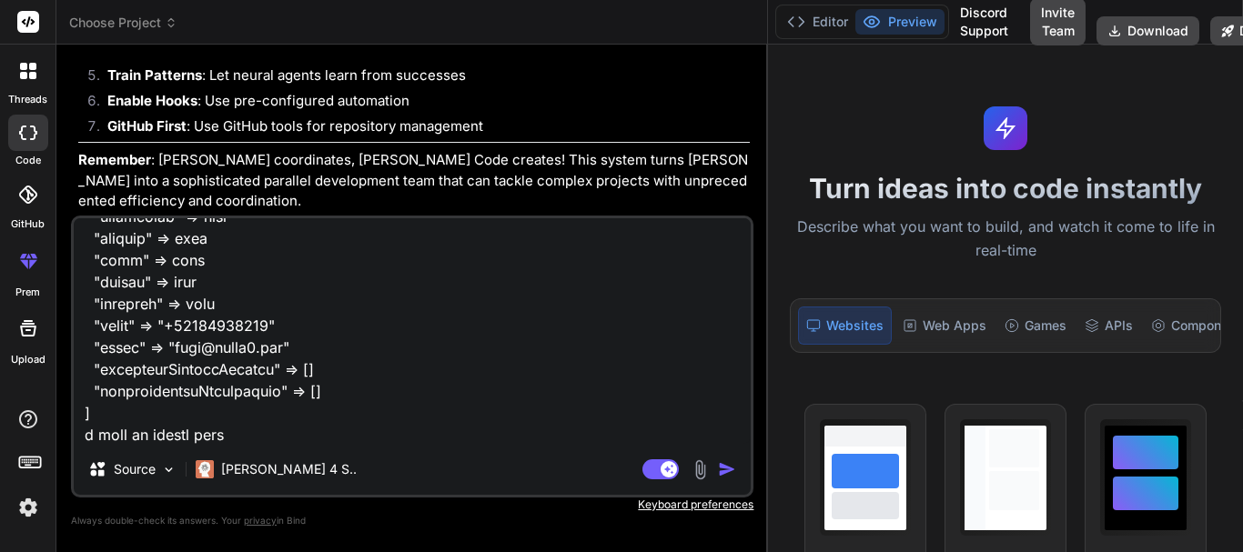
type textarea "public function saveLeads(CRM $crmEntity, LeadResponse $leadEntity) : ?Lead { $…"
type textarea "x"
type textarea "public function saveLeads(CRM $crmEntity, LeadResponse $leadEntity) : ?Lead { $…"
type textarea "x"
type textarea "public function saveLeads(CRM $crmEntity, LeadResponse $leadEntity) : ?Lead { $…"
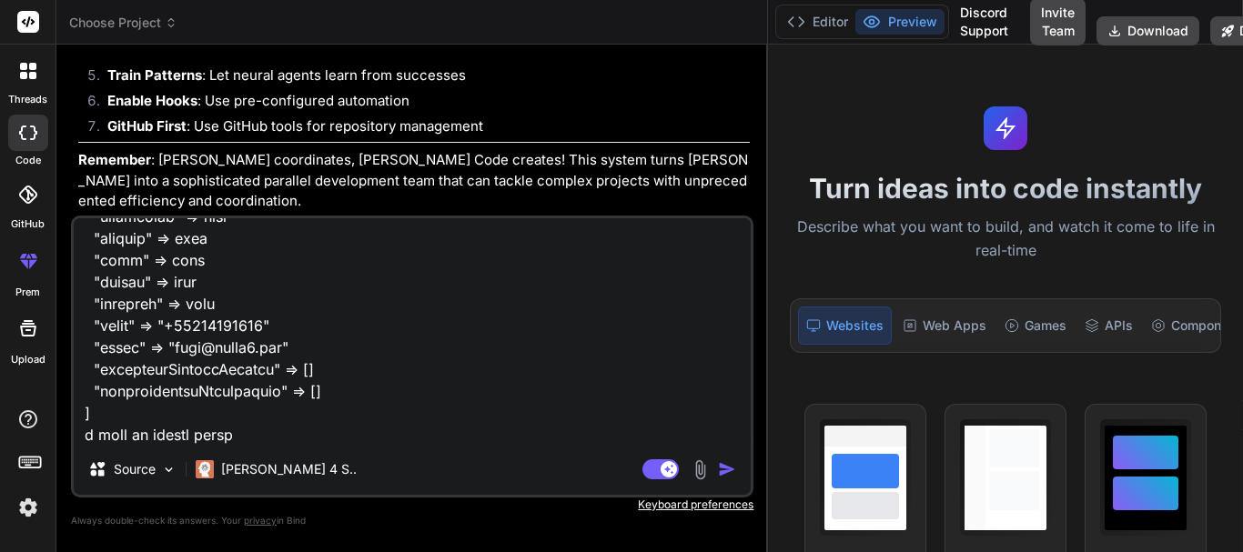
type textarea "x"
paste textarea ""5551234567" → "15551234567" "15551234567" → "15551234567" (unchanged) "555-123…"
type textarea "public function saveLeads(CRM $crmEntity, LeadResponse $leadEntity) : ?Lead { $…"
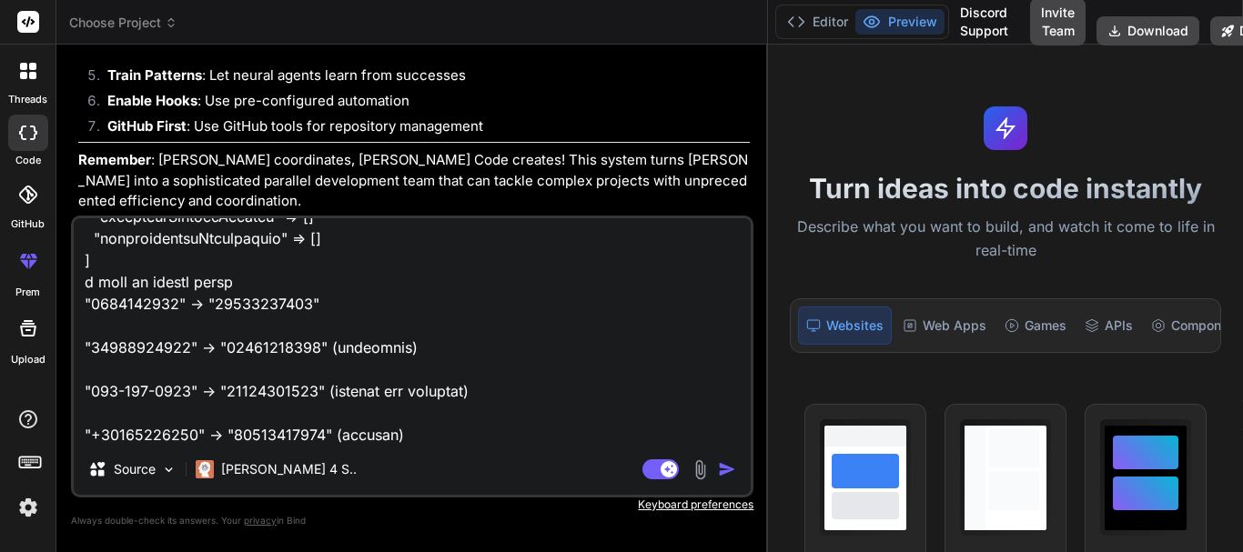
type textarea "x"
type textarea "public function saveLeads(CRM $crmEntity, LeadResponse $leadEntity) : ?Lead { $…"
type textarea "x"
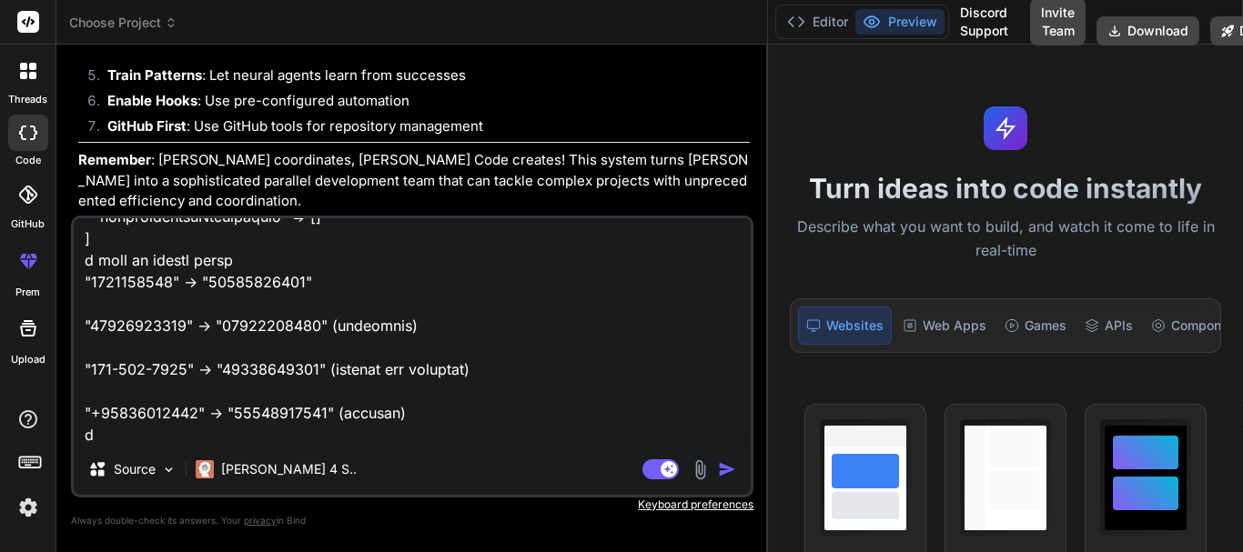
type textarea "public function saveLeads(CRM $crmEntity, LeadResponse $leadEntity) : ?Lead { $…"
type textarea "x"
type textarea "public function saveLeads(CRM $crmEntity, LeadResponse $leadEntity) : ?Lead { $…"
type textarea "x"
type textarea "public function saveLeads(CRM $crmEntity, LeadResponse $leadEntity) : ?Lead { $…"
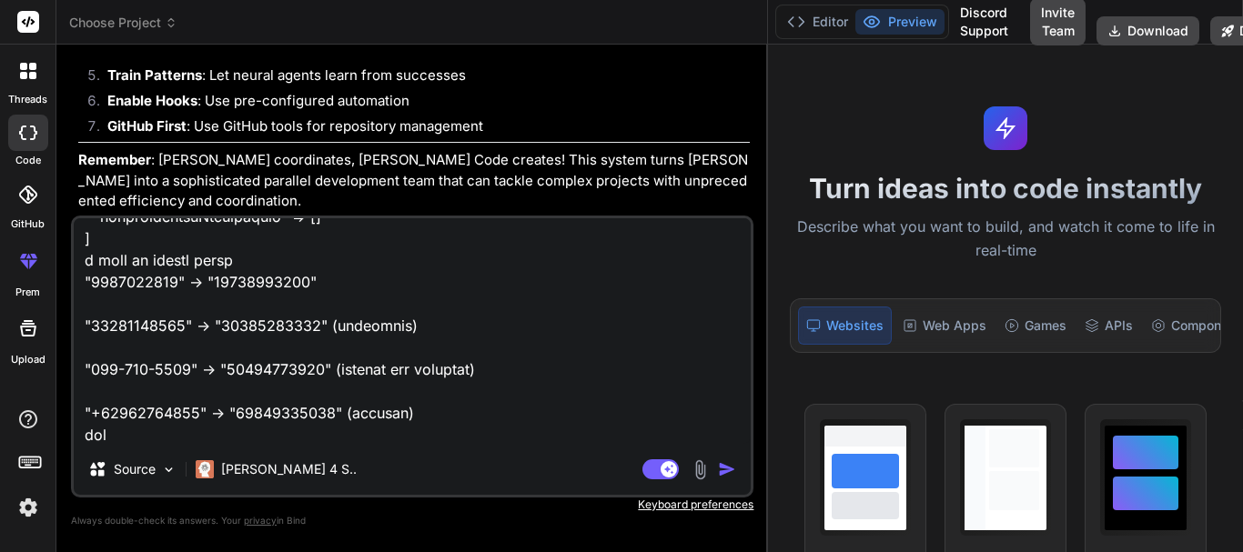
type textarea "x"
type textarea "public function saveLeads(CRM $crmEntity, LeadResponse $leadEntity) : ?Lead { $…"
type textarea "x"
type textarea "public function saveLeads(CRM $crmEntity, LeadResponse $leadEntity) : ?Lead { $…"
type textarea "x"
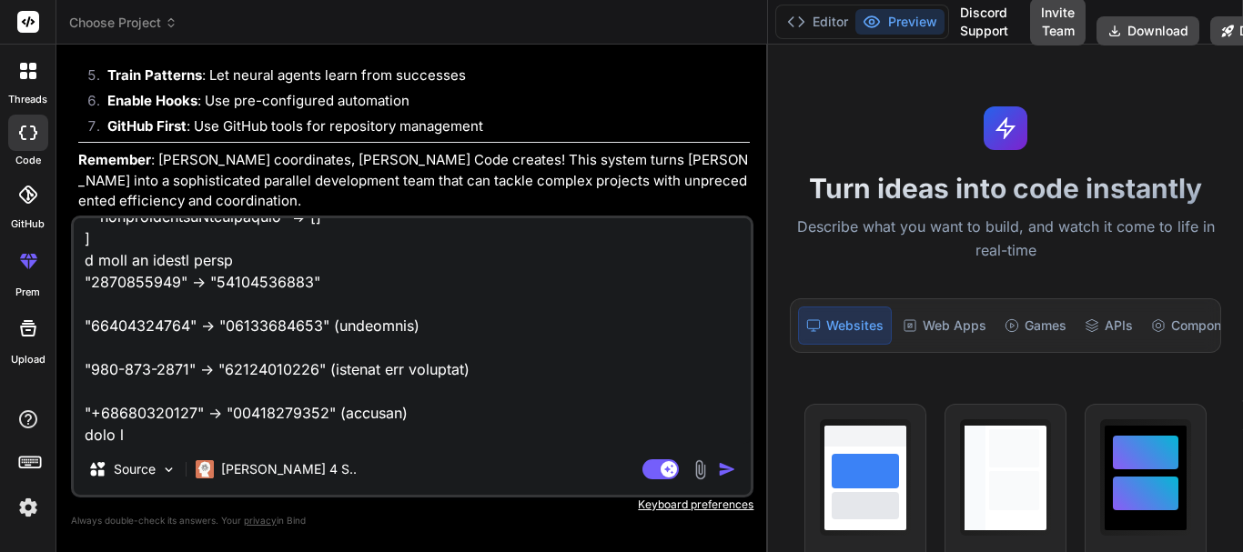
type textarea "public function saveLeads(CRM $crmEntity, LeadResponse $leadEntity) : ?Lead { $…"
type textarea "x"
type textarea "public function saveLeads(CRM $crmEntity, LeadResponse $leadEntity) : ?Lead { $…"
type textarea "x"
type textarea "public function saveLeads(CRM $crmEntity, LeadResponse $leadEntity) : ?Lead { $…"
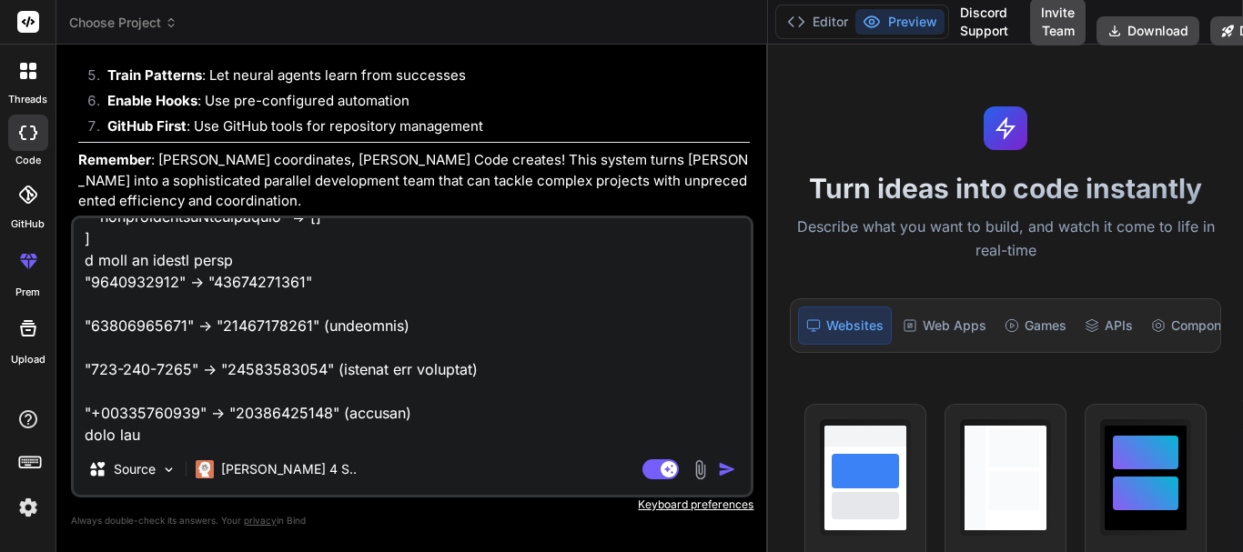
type textarea "x"
type textarea "public function saveLeads(CRM $crmEntity, LeadResponse $leadEntity) : ?Lead { $…"
type textarea "x"
type textarea "public function saveLeads(CRM $crmEntity, LeadResponse $leadEntity) : ?Lead { $…"
type textarea "x"
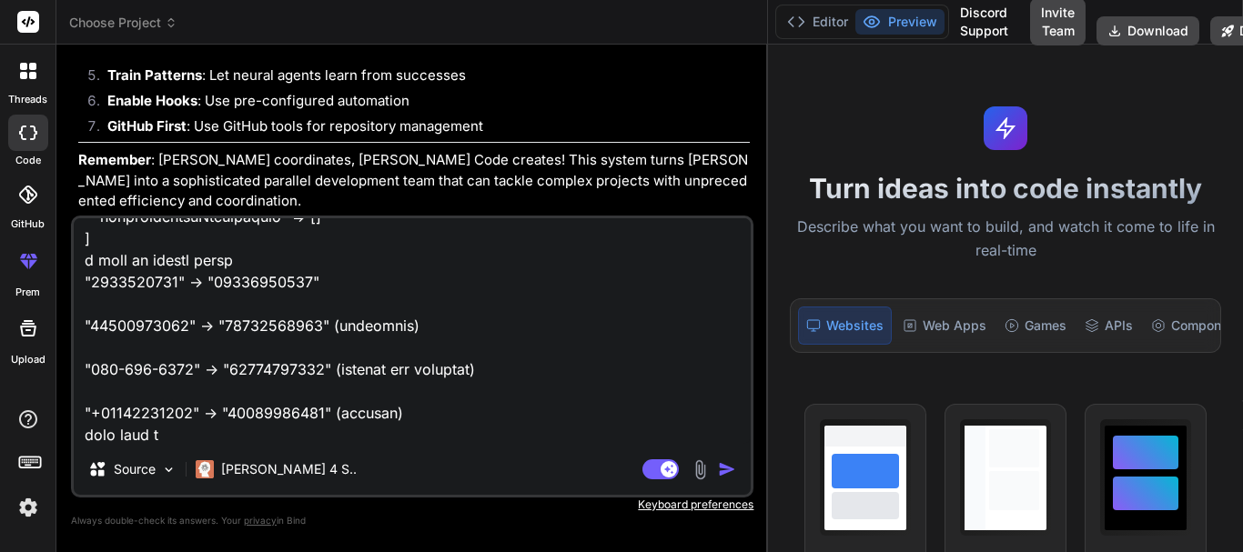
type textarea "public function saveLeads(CRM $crmEntity, LeadResponse $leadEntity) : ?Lead { $…"
type textarea "x"
type textarea "public function saveLeads(CRM $crmEntity, LeadResponse $leadEntity) : ?Lead { $…"
type textarea "x"
type textarea "public function saveLeads(CRM $crmEntity, LeadResponse $leadEntity) : ?Lead { $…"
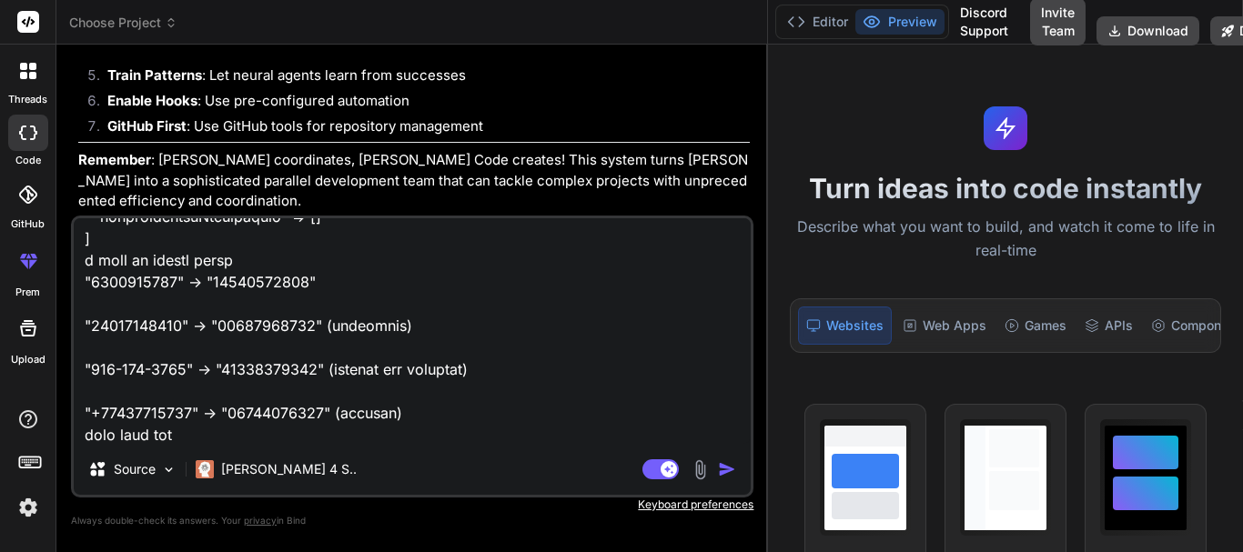
type textarea "x"
type textarea "public function saveLeads(CRM $crmEntity, LeadResponse $leadEntity) : ?Lead { $…"
type textarea "x"
type textarea "public function saveLeads(CRM $crmEntity, LeadResponse $leadEntity) : ?Lead { $…"
type textarea "x"
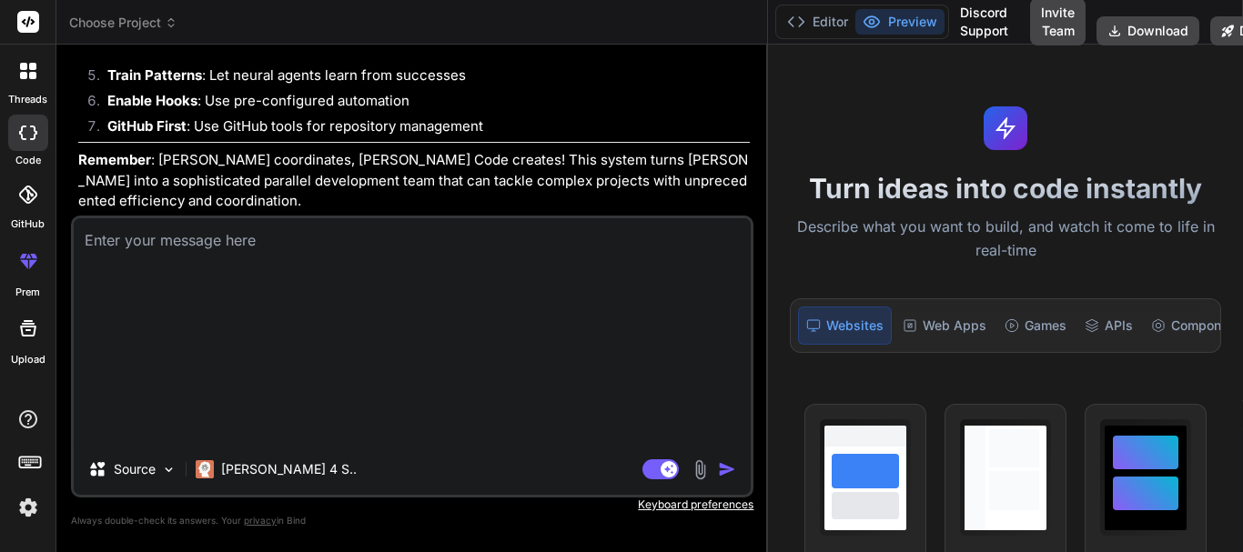
type textarea "x"
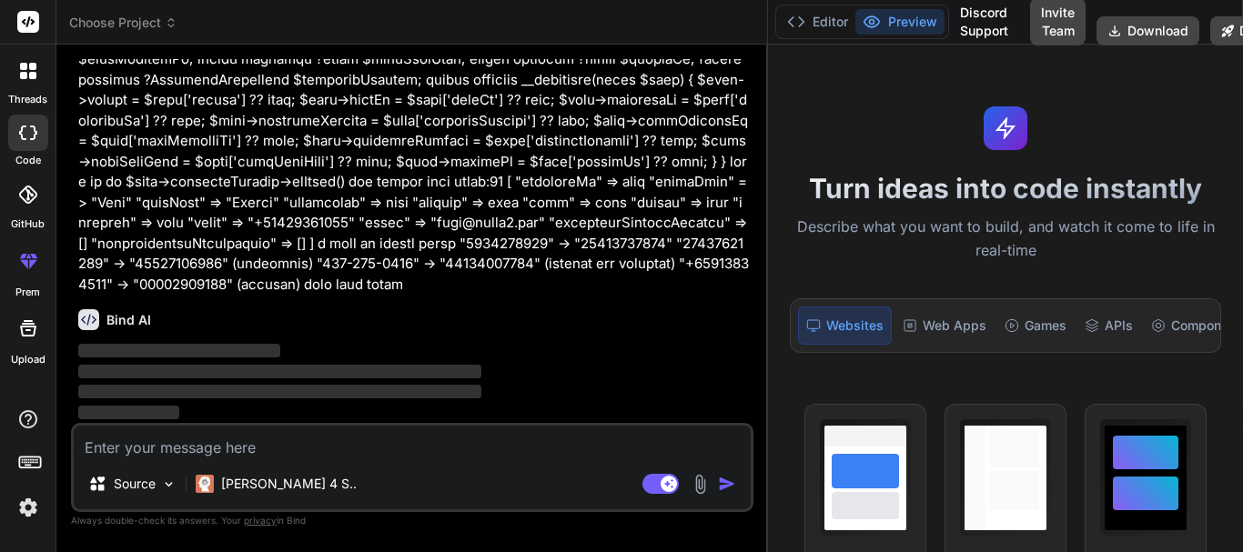
scroll to position [14565, 0]
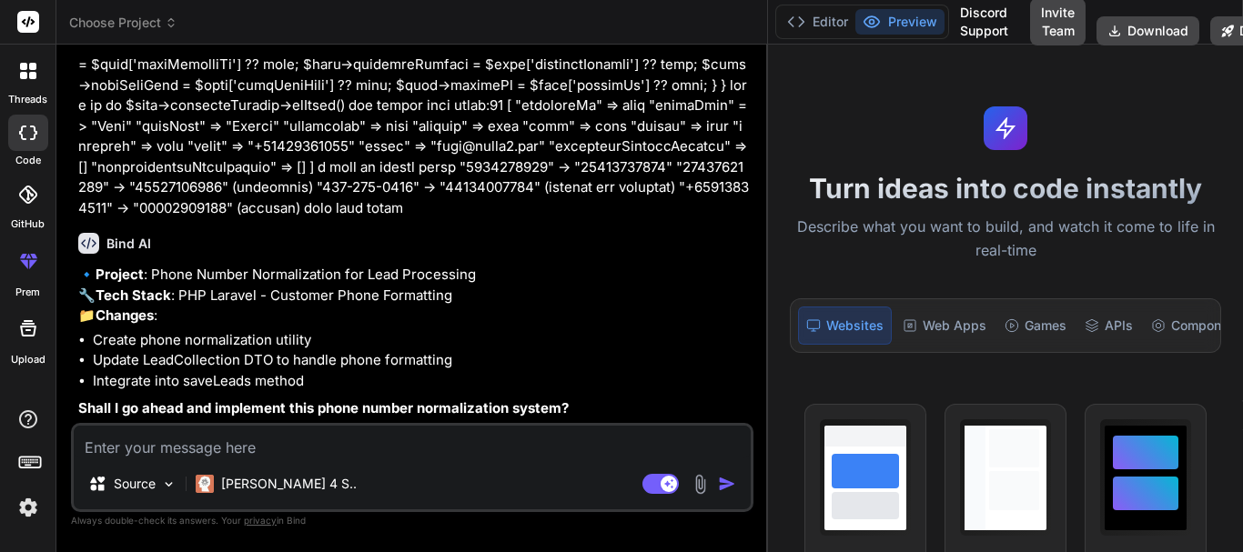
type textarea "x"
click at [229, 444] on textarea at bounding box center [412, 442] width 677 height 33
type textarea "y"
type textarea "x"
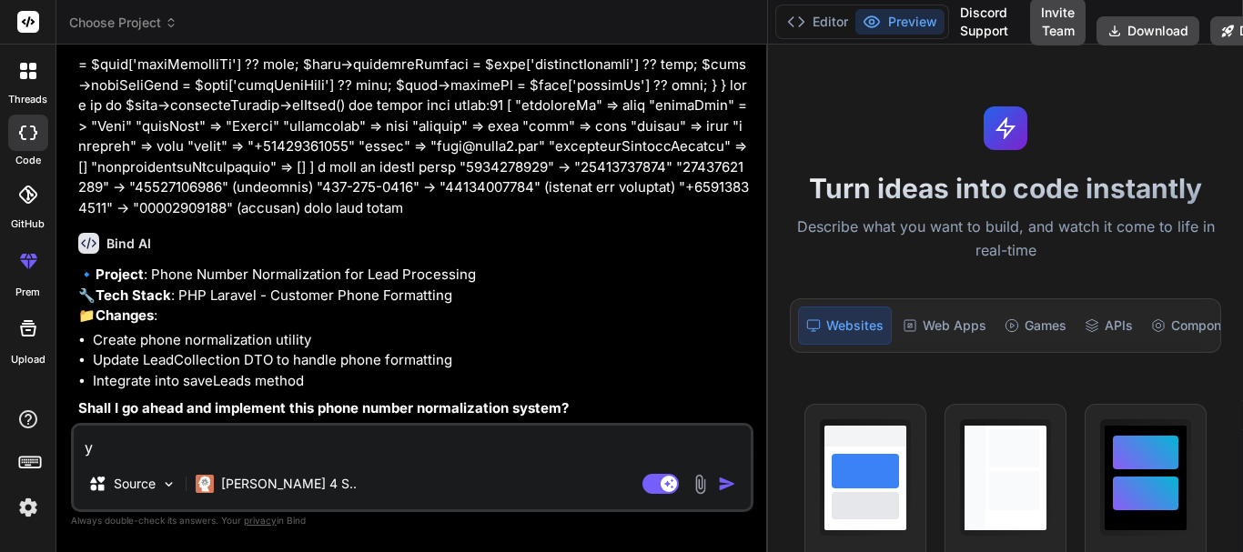
type textarea "ye"
type textarea "x"
type textarea "yes"
type textarea "x"
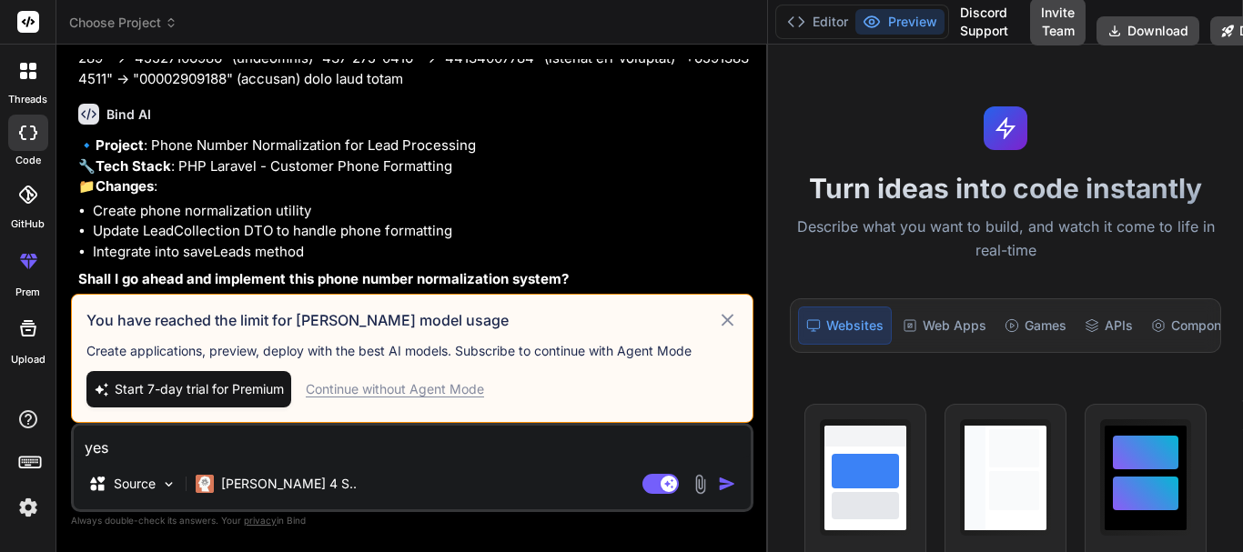
type textarea "yes"
click at [731, 326] on icon at bounding box center [727, 320] width 21 height 22
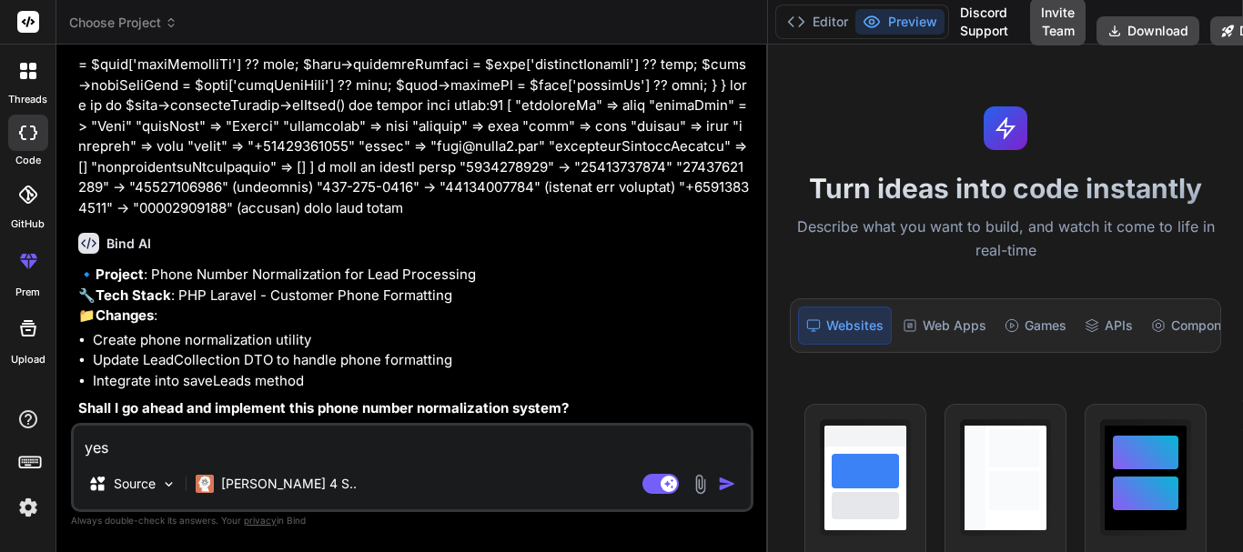
click at [206, 360] on li "Update LeadCollection DTO to handle phone formatting" at bounding box center [421, 360] width 657 height 21
copy li "LeadCollection"
click at [392, 308] on p "🔹 Project : Phone Number Normalization for Lead Processing 🔧 Tech Stack : PHP L…" at bounding box center [414, 296] width 672 height 62
click at [714, 484] on div "Agent Mode. When this toggle is activated, AI automatically makes decisions, re…" at bounding box center [691, 484] width 105 height 22
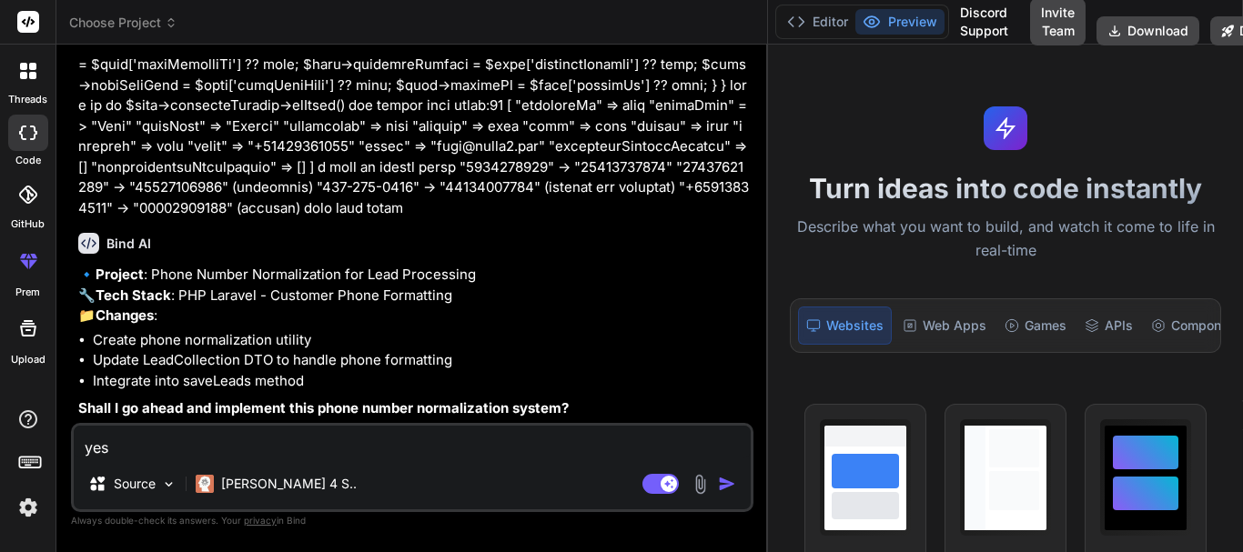
click at [723, 481] on img "button" at bounding box center [727, 484] width 18 height 18
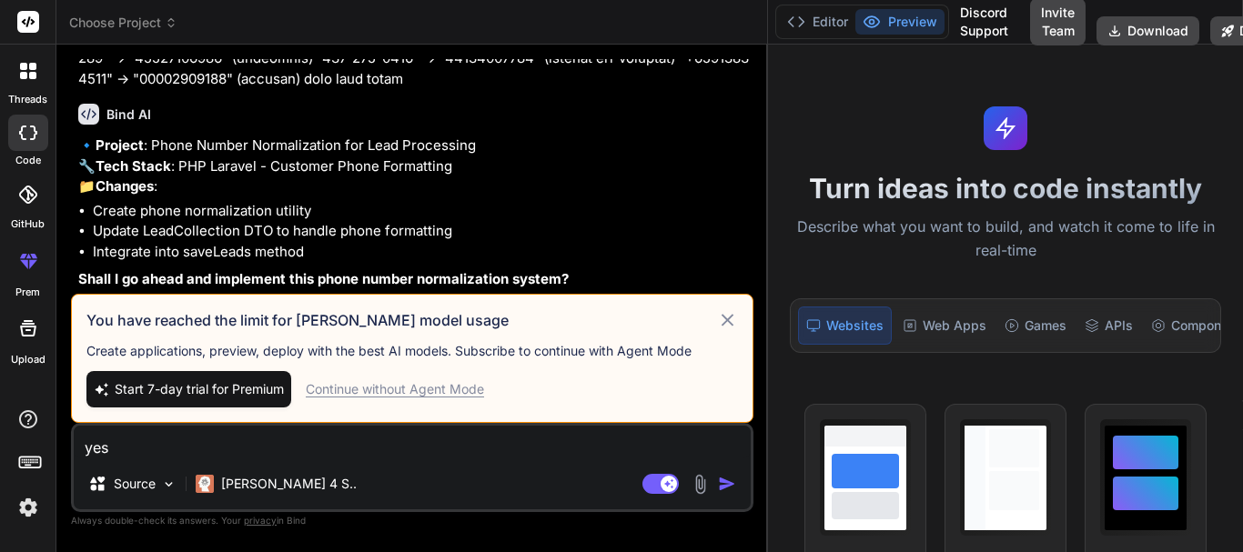
click at [725, 325] on icon at bounding box center [727, 320] width 21 height 22
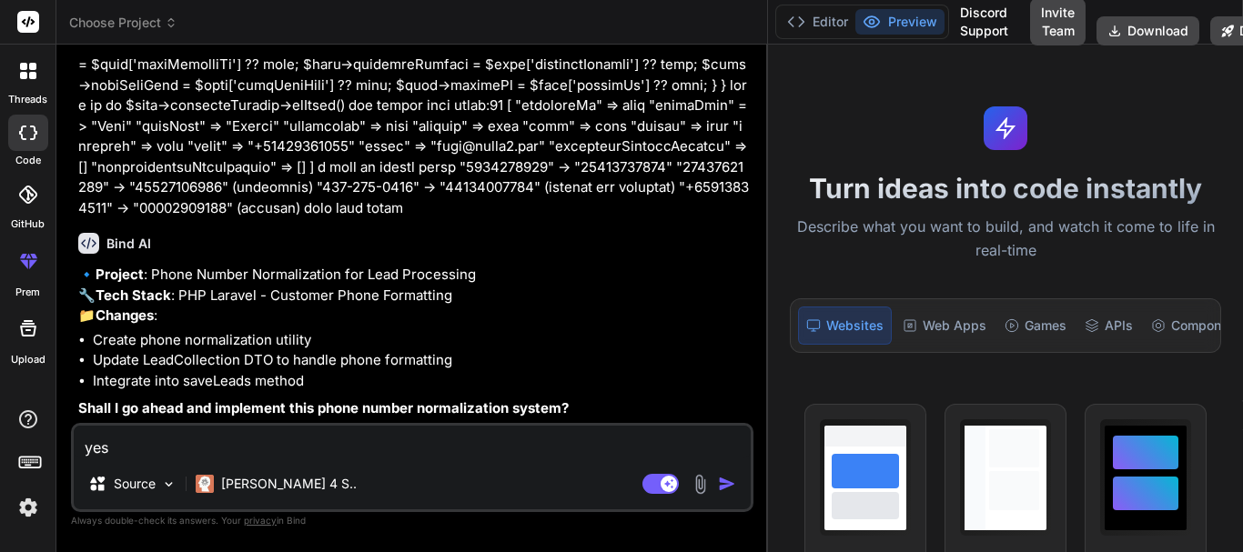
click at [730, 478] on img "button" at bounding box center [727, 484] width 18 height 18
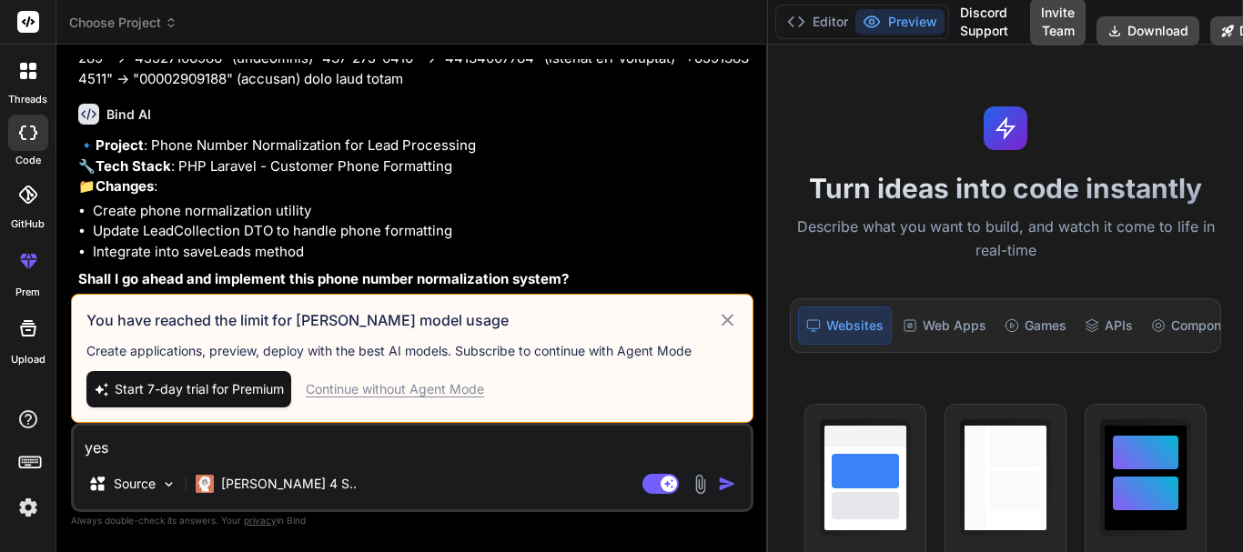
click at [400, 389] on div "Continue without Agent Mode" at bounding box center [395, 389] width 178 height 18
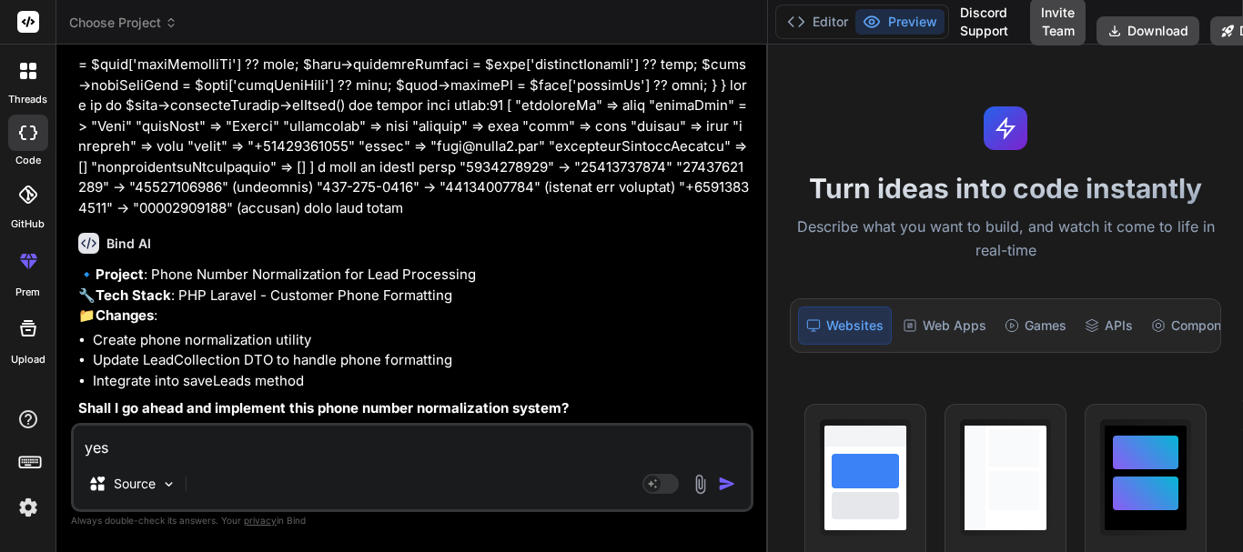
click at [729, 487] on img "button" at bounding box center [727, 484] width 18 height 18
type textarea "x"
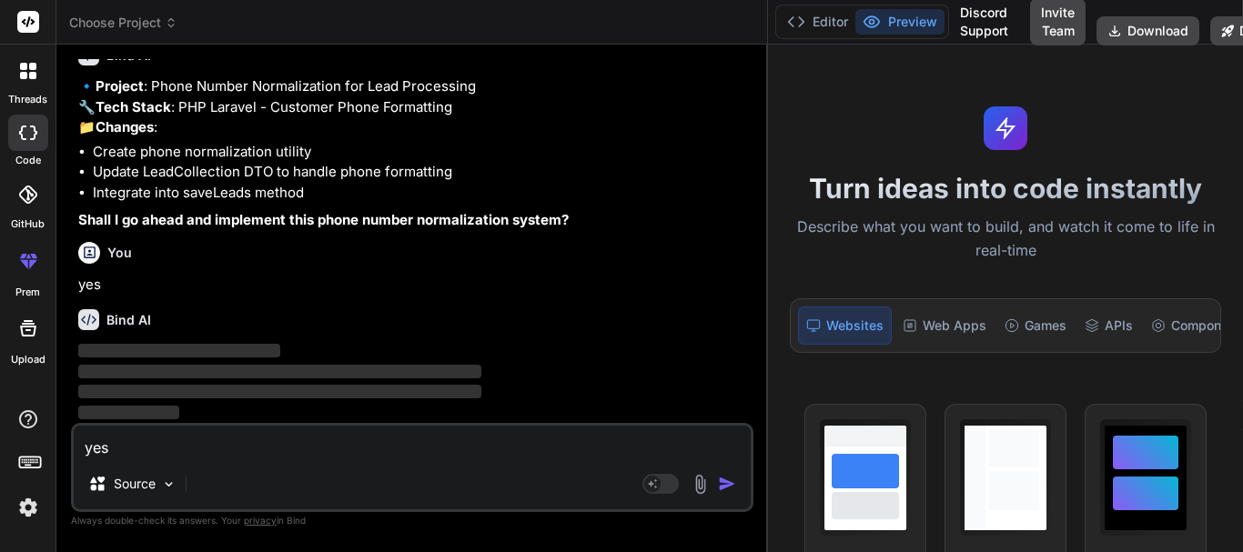
scroll to position [15248, 0]
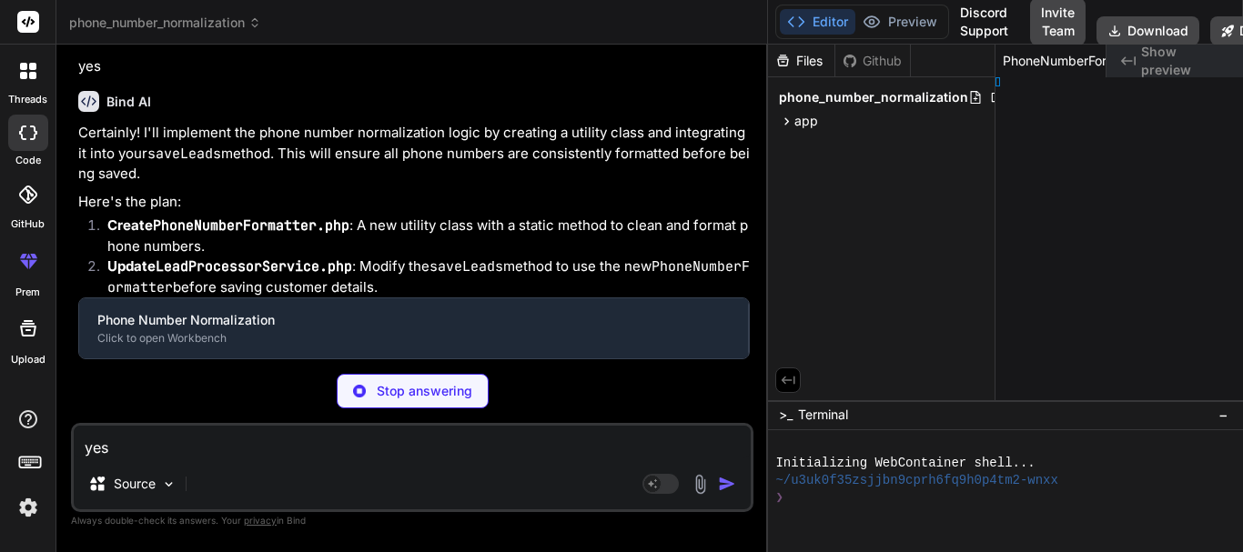
type textarea "x"
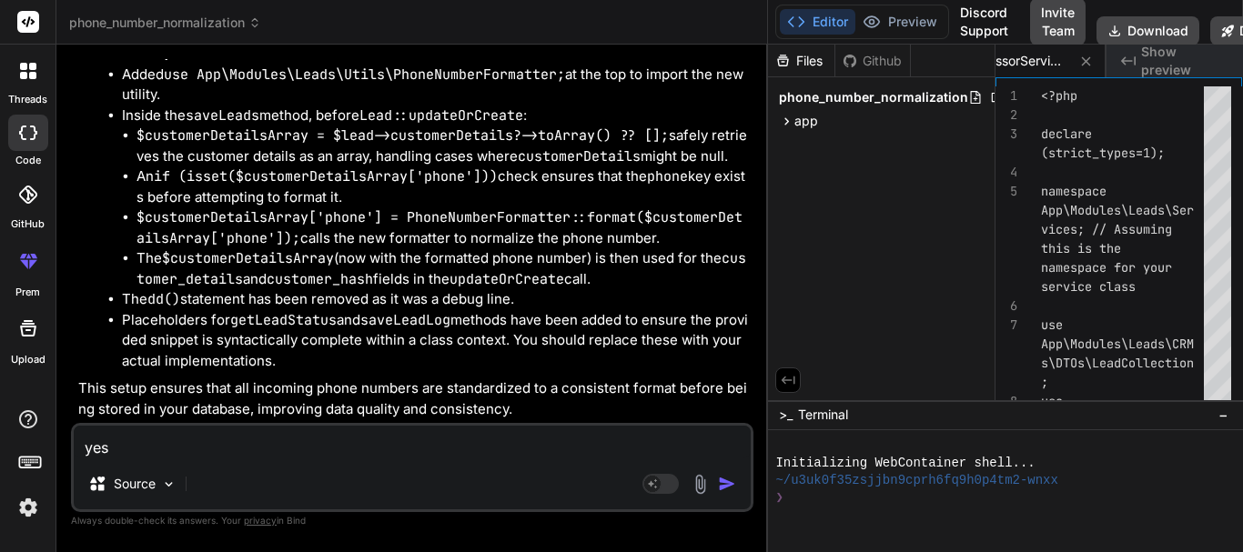
scroll to position [16113, 0]
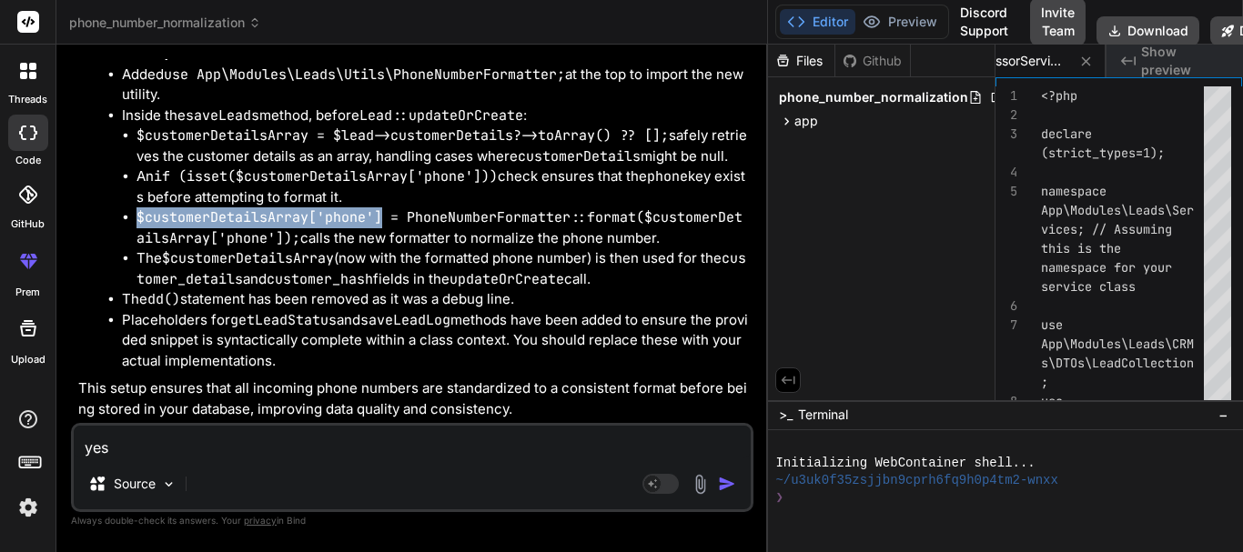
drag, startPoint x: 386, startPoint y: 305, endPoint x: 136, endPoint y: 307, distance: 250.3
click at [136, 289] on ul "$customerDetailsArray = $lead->customerDetails?->toArray() ?? []; safely retrie…" at bounding box center [436, 208] width 628 height 164
copy code "$customerDetailsArray['phone']"
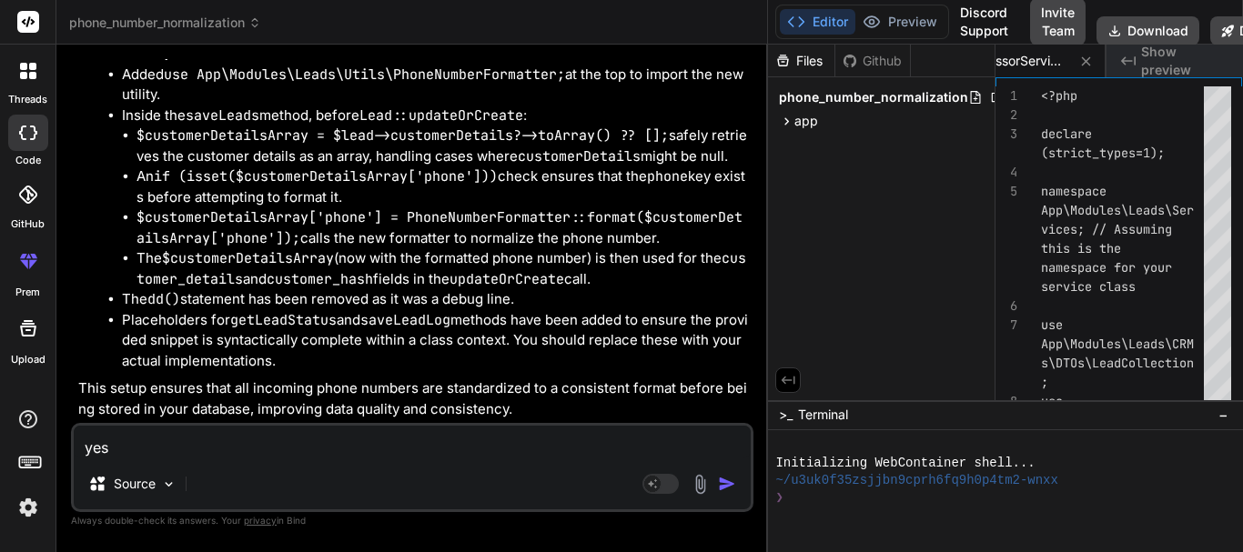
click at [229, 145] on code "$customerDetailsArray = $lead->customerDetails?->toArray() ?? [];" at bounding box center [403, 135] width 532 height 18
copy code "customerDetailsArray"
click at [182, 449] on textarea "yes" at bounding box center [412, 442] width 677 height 33
paste textarea "$customerDetailsArray = $lead->customerDetails->toArray(); dd($customerDetailsA…"
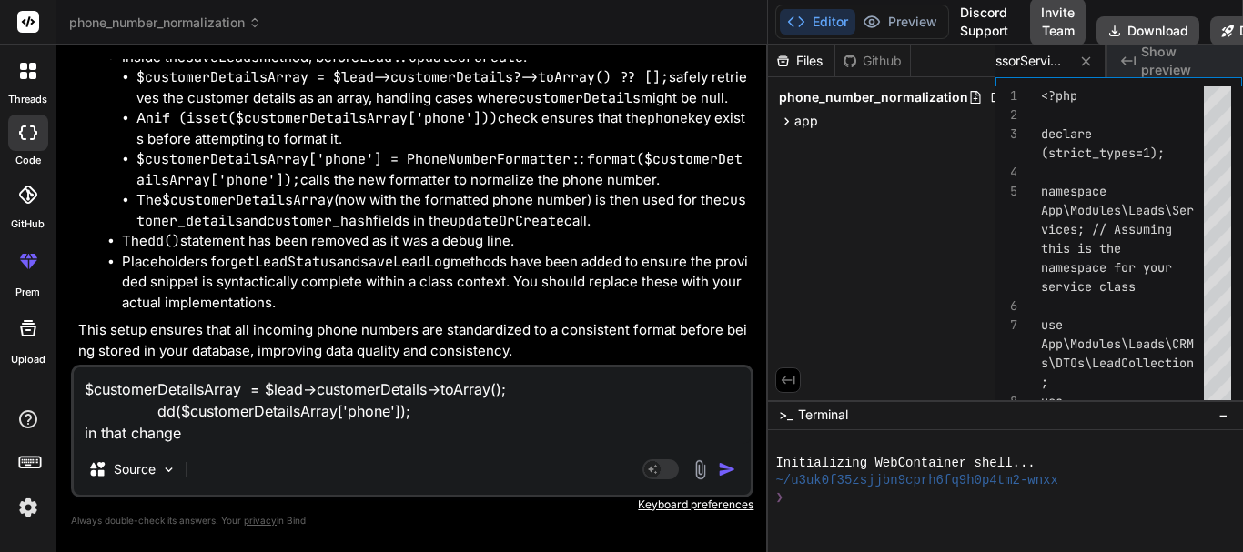
drag, startPoint x: 175, startPoint y: 410, endPoint x: 392, endPoint y: 412, distance: 217.5
click at [392, 412] on textarea "$customerDetailsArray = $lead->customerDetails->toArray(); dd($customerDetailsA…" at bounding box center [412, 406] width 677 height 76
click at [214, 420] on textarea "$customerDetailsArray = $lead->customerDetails->toArray(); dd($customerDetailsA…" at bounding box center [412, 406] width 677 height 76
click at [206, 433] on textarea "$customerDetailsArray = $lead->customerDetails->toArray(); dd($customerDetailsA…" at bounding box center [412, 406] width 677 height 76
paste textarea "$customerDetailsArray['phone']"
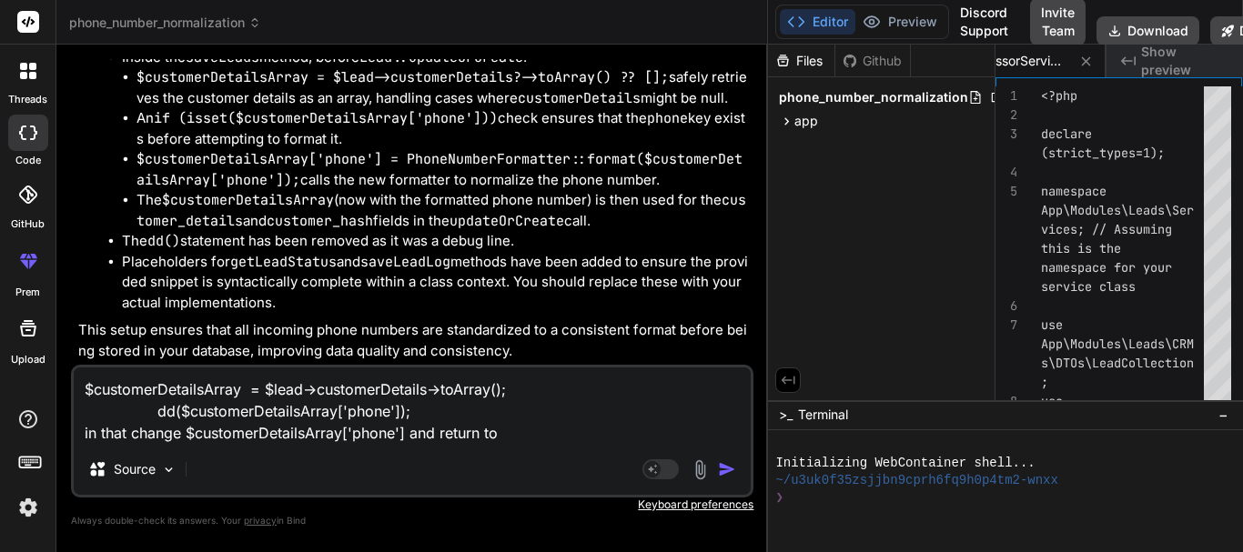
click at [231, 393] on textarea "$customerDetailsArray = $lead->customerDetails->toArray(); dd($customerDetailsA…" at bounding box center [412, 406] width 677 height 76
click at [541, 430] on textarea "$customerDetailsArray = $lead->customerDetails->toArray(); dd($customerDetailsA…" at bounding box center [412, 406] width 677 height 76
paste textarea "customerDetailsArray"
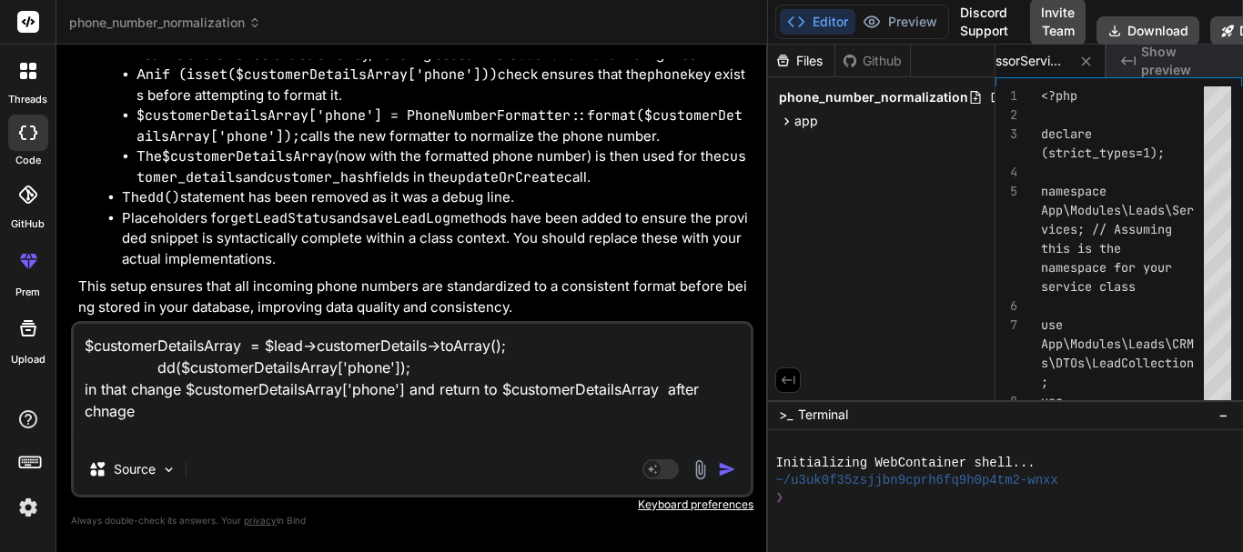
paste textarea ""5551234567" → "15551234567" "15551234567" → "15551234567" (unchanged) "555-123…"
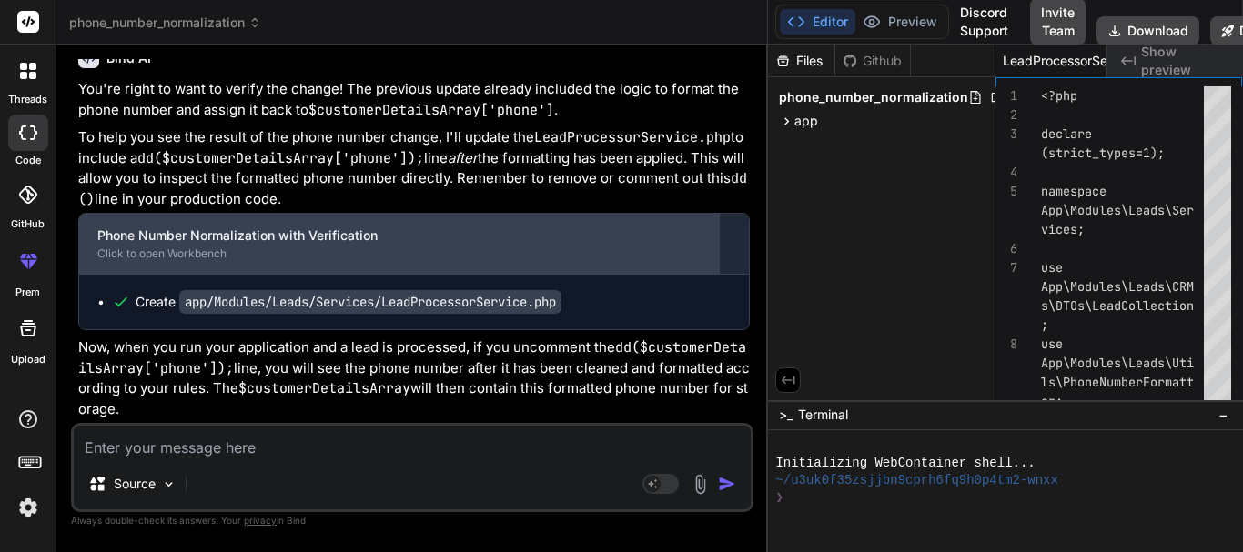
scroll to position [16716, 0]
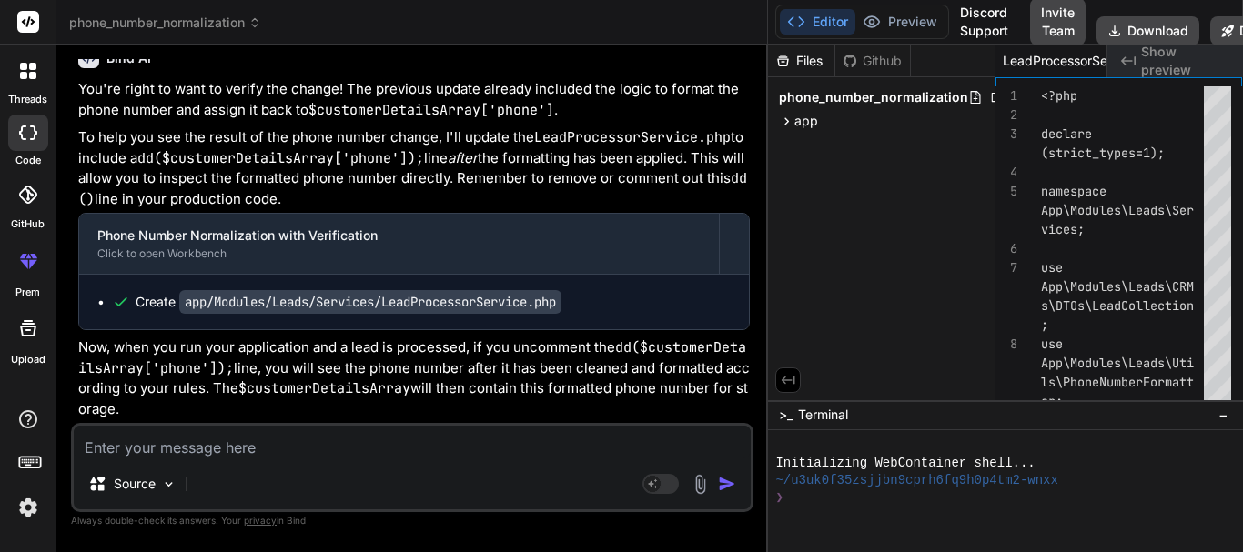
click at [257, 299] on code "app/Modules/Leads/Services/LeadProcessorService.php" at bounding box center [370, 302] width 382 height 24
click at [339, 306] on code "app/Modules/Leads/Services/LeadProcessorService.php" at bounding box center [370, 302] width 382 height 24
click at [274, 280] on div "Create app/Modules/Leads/Services/LeadProcessorService.php" at bounding box center [414, 302] width 670 height 55
click at [307, 308] on code "app/Modules/Leads/Services/LeadProcessorService.php" at bounding box center [370, 302] width 382 height 24
click at [384, 314] on div "Create app/Modules/Leads/Services/LeadProcessorService.php" at bounding box center [414, 302] width 670 height 55
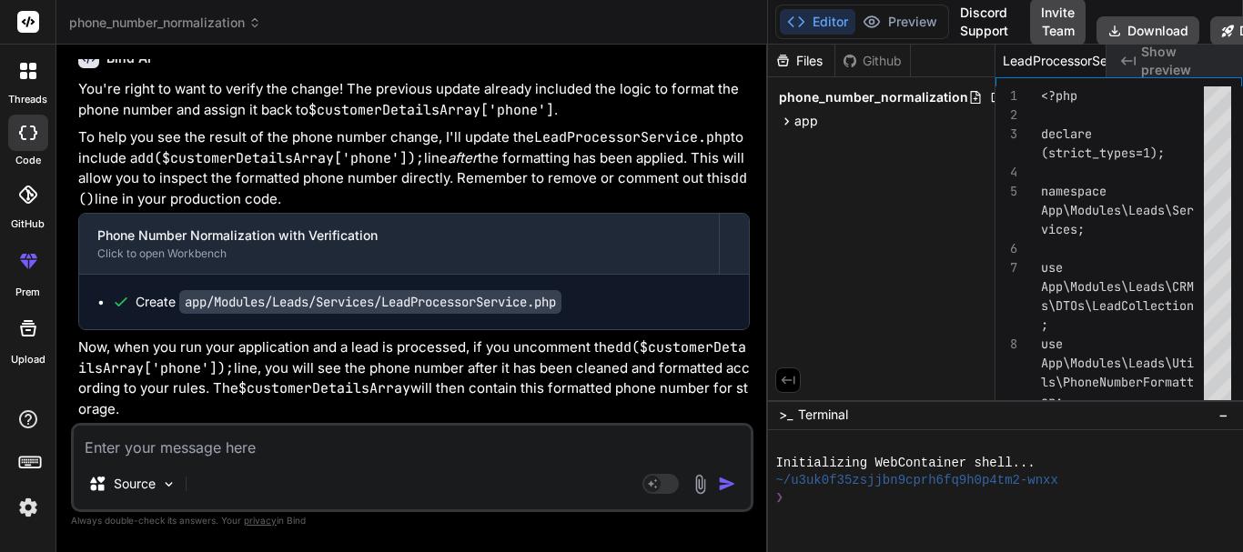
click at [376, 308] on code "app/Modules/Leads/Services/LeadProcessorService.php" at bounding box center [370, 302] width 382 height 24
click at [440, 313] on code "app/Modules/Leads/Services/LeadProcessorService.php" at bounding box center [370, 302] width 382 height 24
click at [451, 302] on code "app/Modules/Leads/Services/LeadProcessorService.php" at bounding box center [370, 302] width 382 height 24
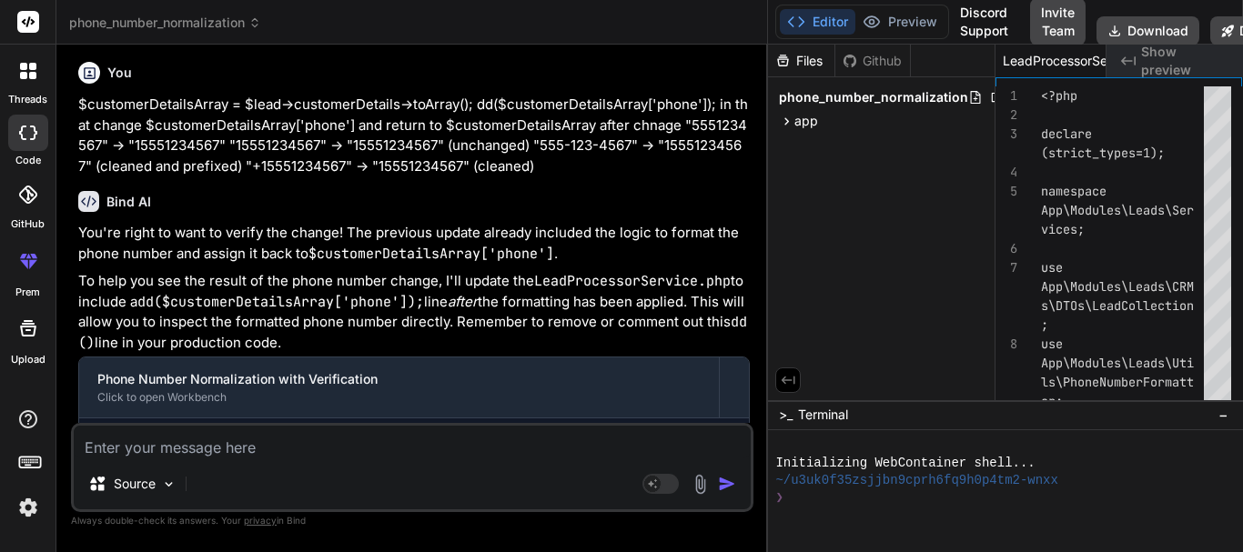
scroll to position [15806, 0]
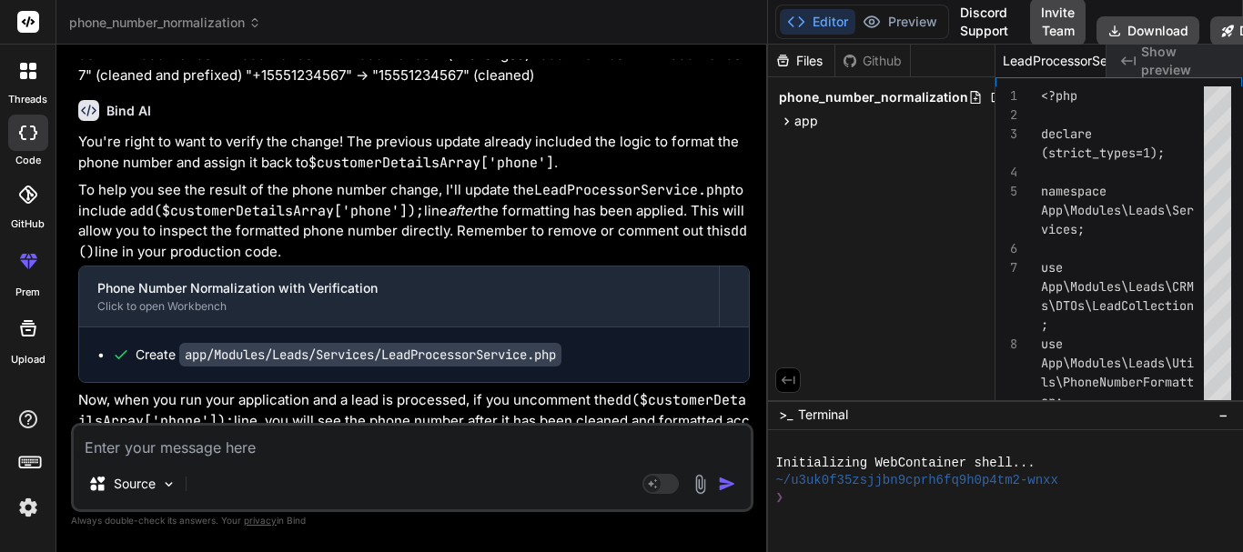
click at [238, 450] on textarea at bounding box center [412, 442] width 677 height 33
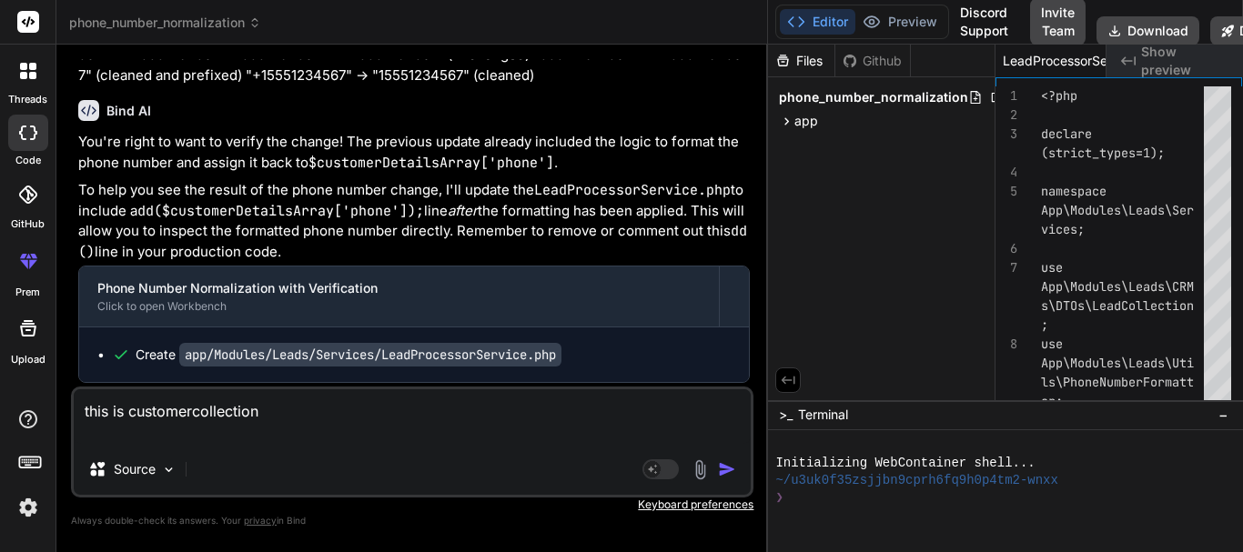
paste textarea "<?php namespace App\Modules\Leads\CRMs\DTOs; use Illuminate\Contracts\Support\A…"
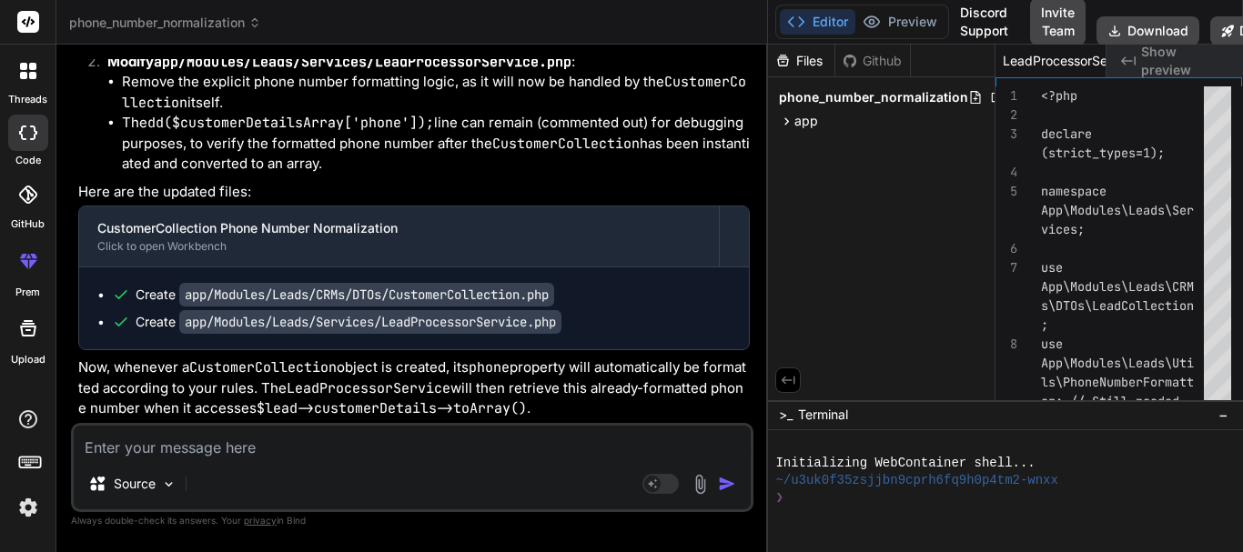
scroll to position [17474, 0]
drag, startPoint x: 189, startPoint y: 204, endPoint x: 434, endPoint y: 204, distance: 244.8
click at [434, 52] on li "Apply the PhoneNumberFormatter::format() method directly in the constructor whe…" at bounding box center [436, 31] width 628 height 41
click at [320, 52] on li "Apply the PhoneNumberFormatter::format() method directly in the constructor whe…" at bounding box center [436, 31] width 628 height 41
drag, startPoint x: 187, startPoint y: 197, endPoint x: 433, endPoint y: 204, distance: 246.7
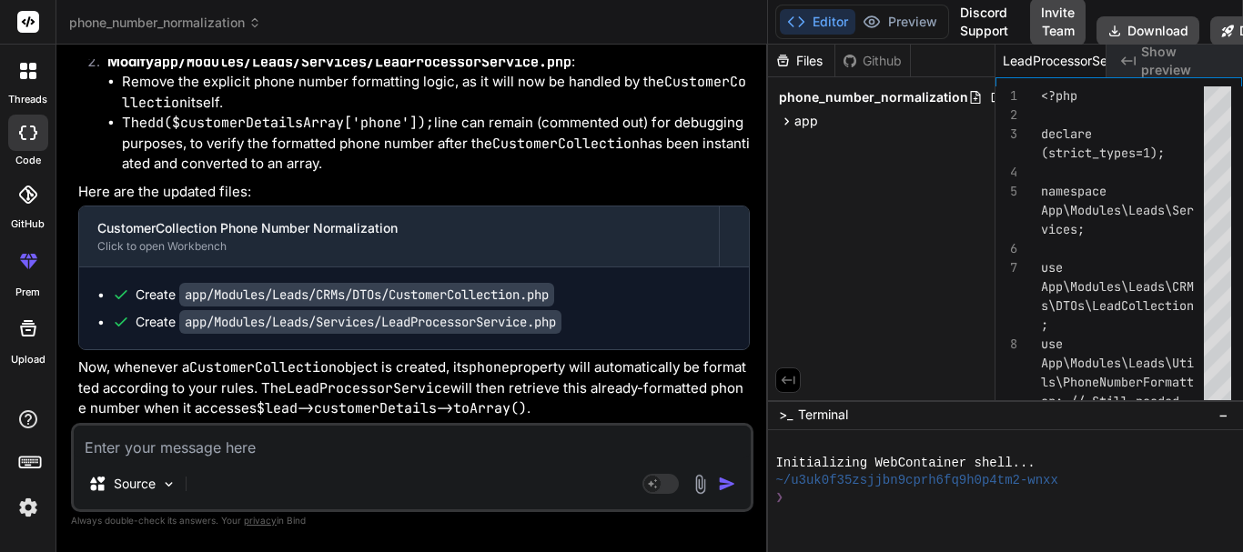
click at [433, 52] on li "Apply the PhoneNumberFormatter::format() method directly in the constructor whe…" at bounding box center [436, 31] width 628 height 41
copy code "PhoneNumberFormatter::format()"
click at [327, 238] on div "CustomerCollection Phone Number Normalization" at bounding box center [398, 228] width 603 height 18
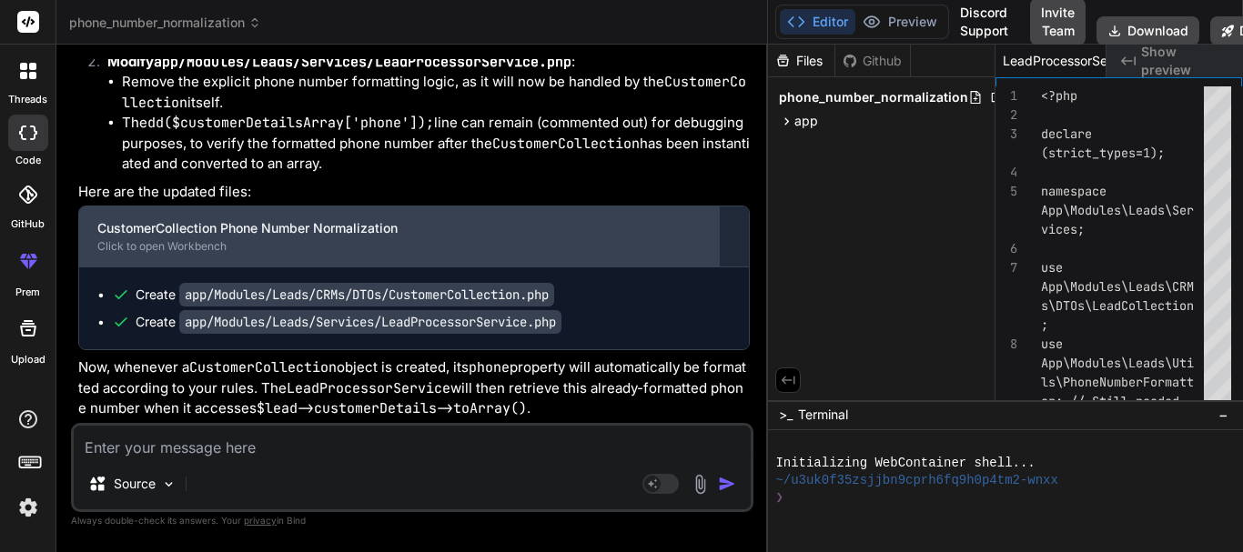
click at [222, 238] on div "CustomerCollection Phone Number Normalization" at bounding box center [398, 228] width 603 height 18
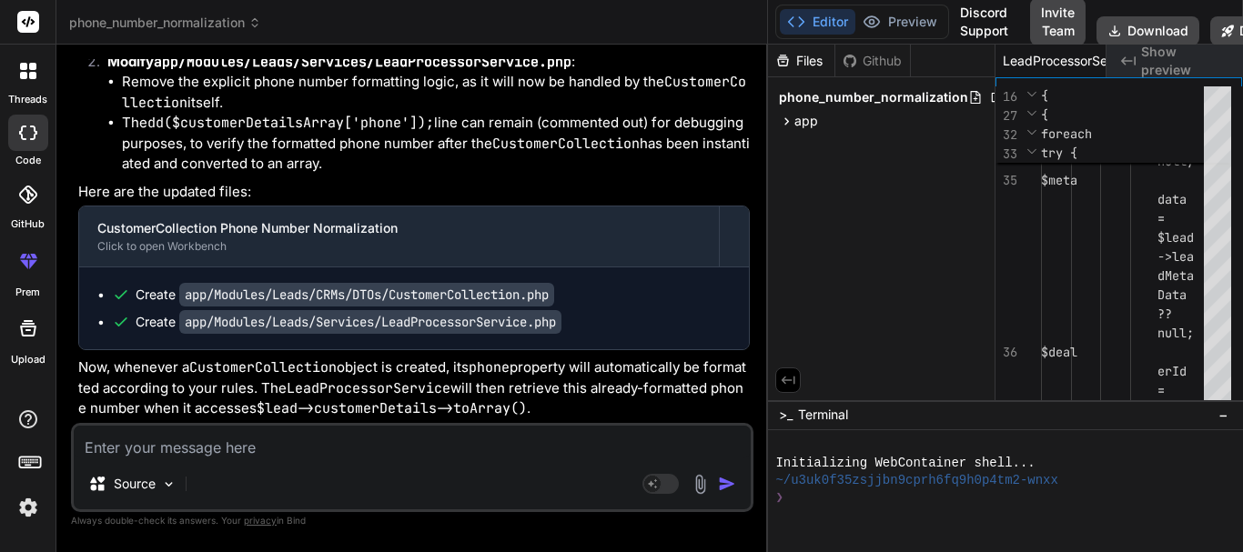
scroll to position [17656, 0]
click at [229, 443] on textarea at bounding box center [412, 442] width 677 height 33
paste textarea "$customerDetailsArray = $lead->customerDetails->toArray(); dd(PhoneNumberFormat…"
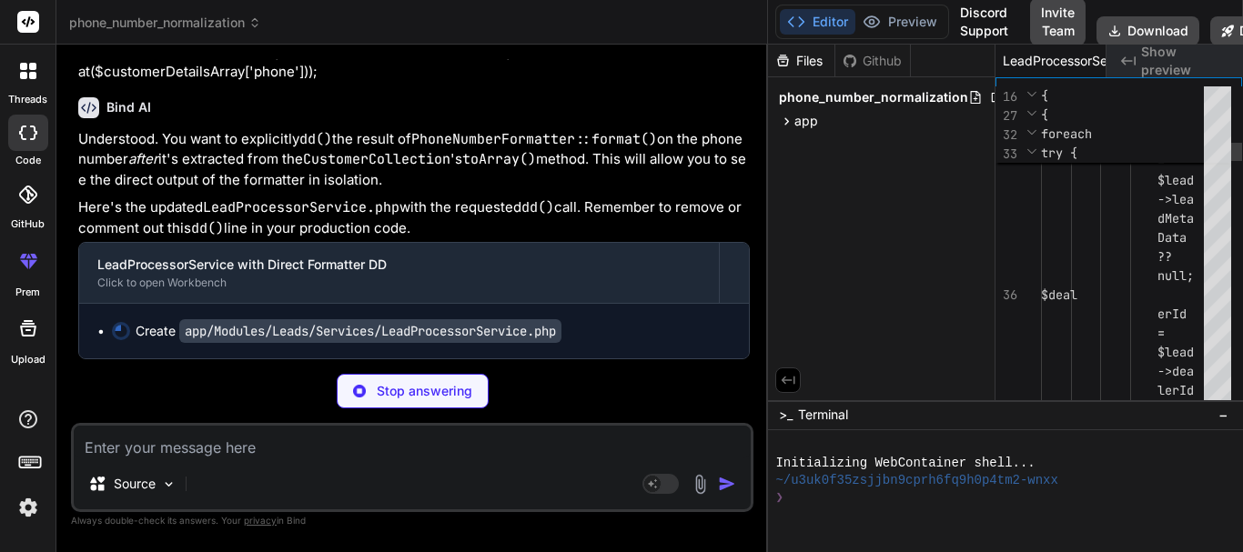
scroll to position [18014, 0]
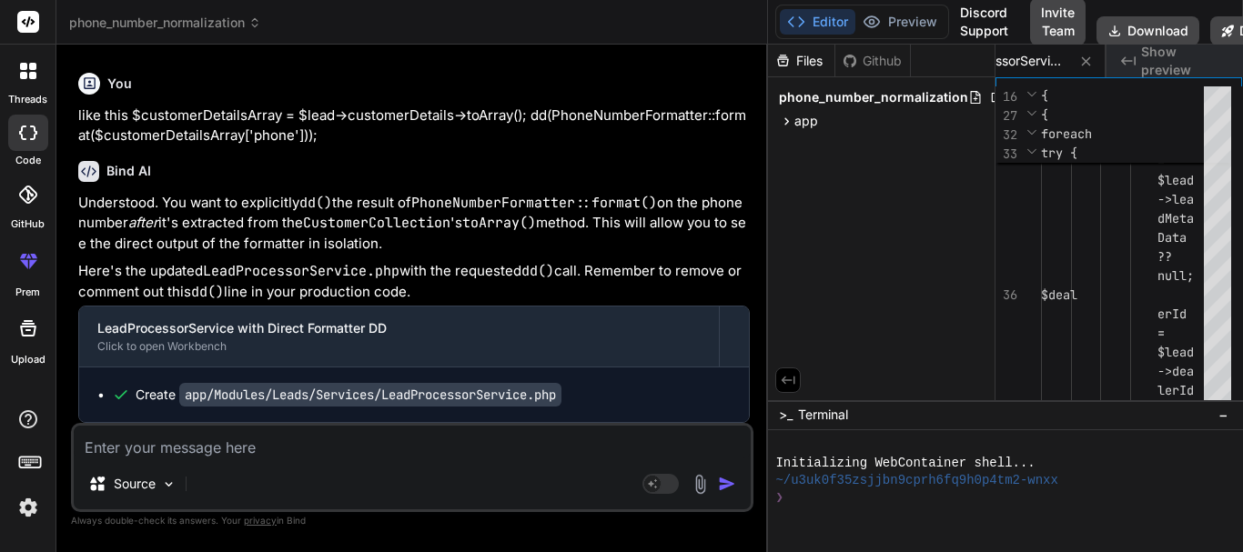
click at [238, 448] on textarea at bounding box center [412, 442] width 677 height 33
paste textarea "PhoneNumberFormatter"
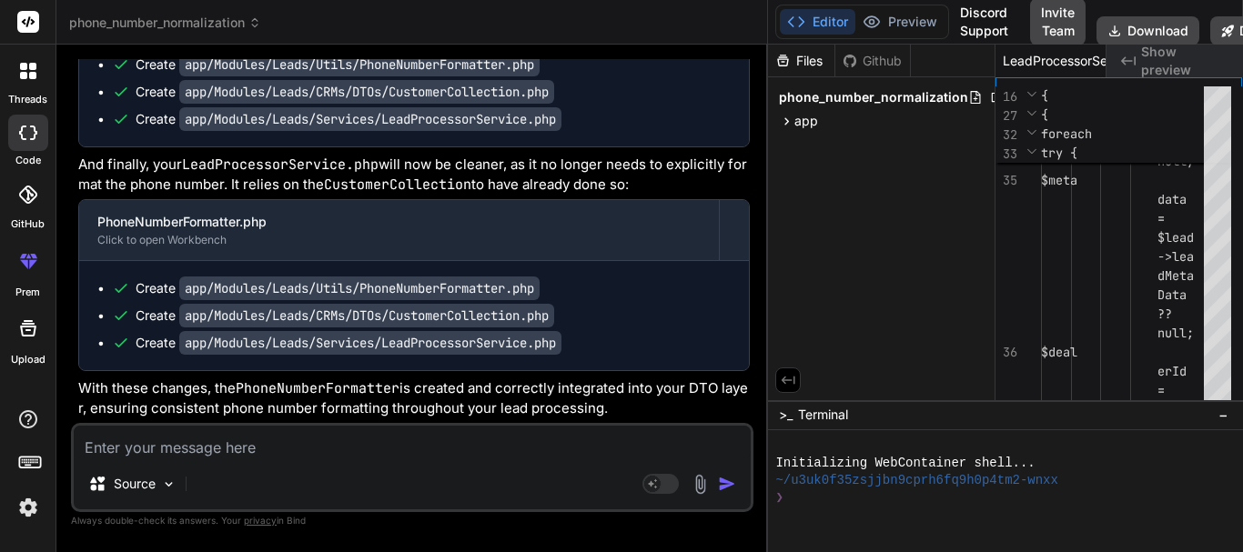
scroll to position [18476, 0]
copy code "Utils"
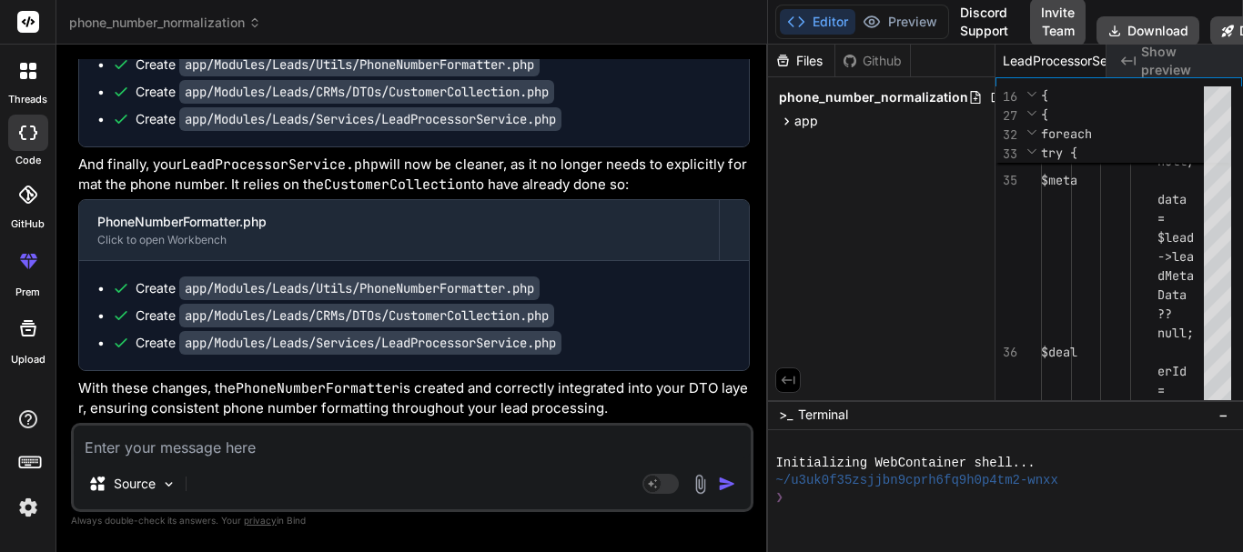
click at [177, 446] on textarea at bounding box center [412, 442] width 677 height 33
drag, startPoint x: 185, startPoint y: 218, endPoint x: 669, endPoint y: 220, distance: 484.2
copy code "app/Modules/Leads/Utils/PhoneNumberFormatter.php"
click at [232, 458] on textarea "also provide the" at bounding box center [412, 442] width 677 height 33
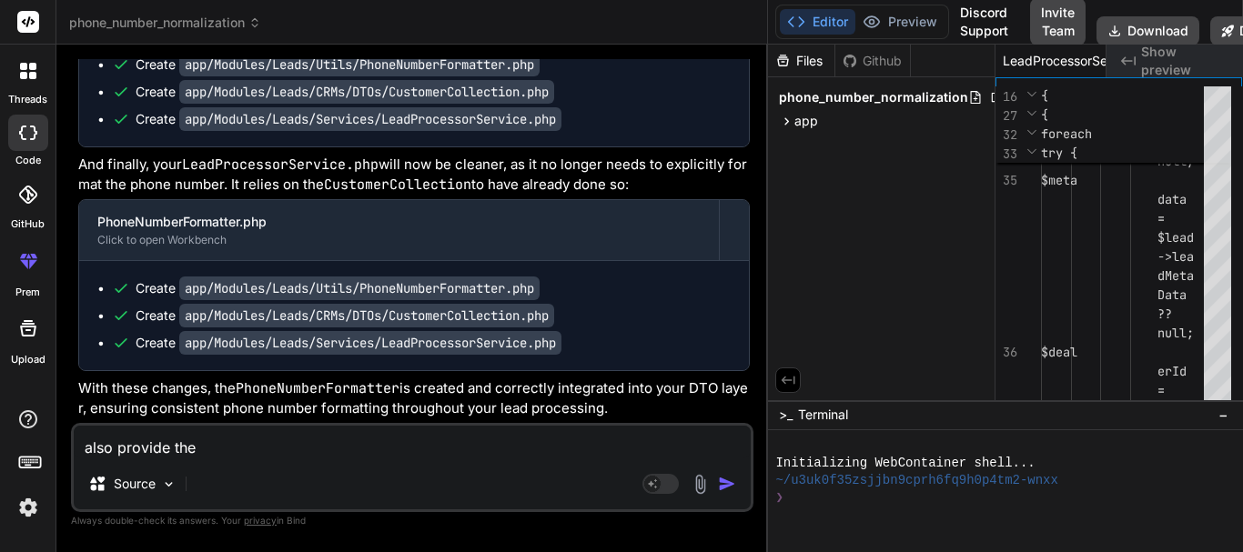
paste textarea "app/Modules/Leads/Utils/PhoneNumberFormatter.php"
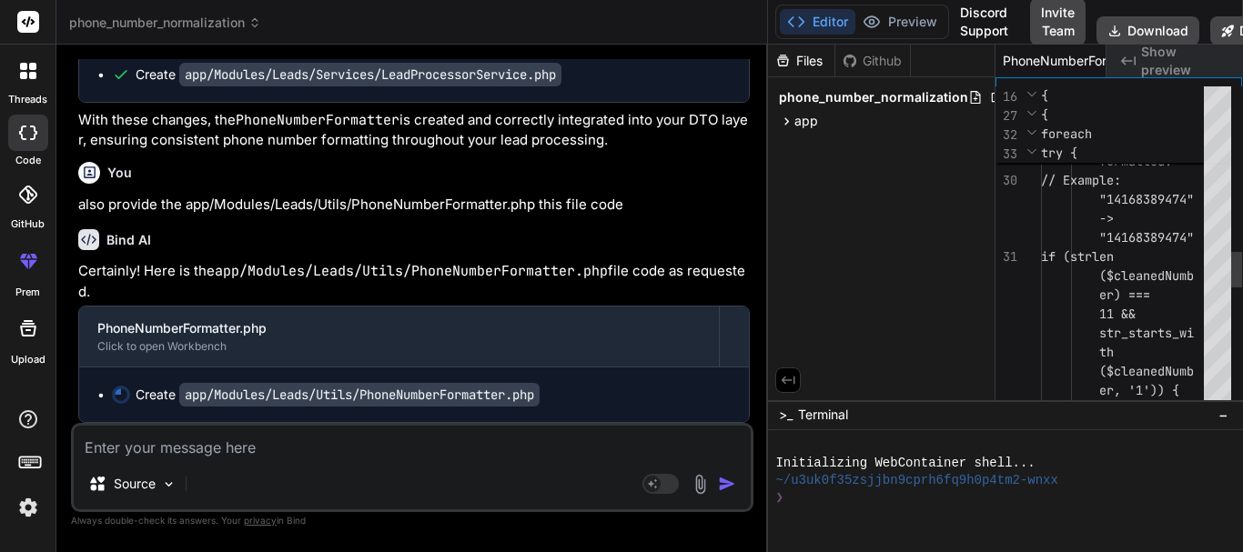
scroll to position [19217, 0]
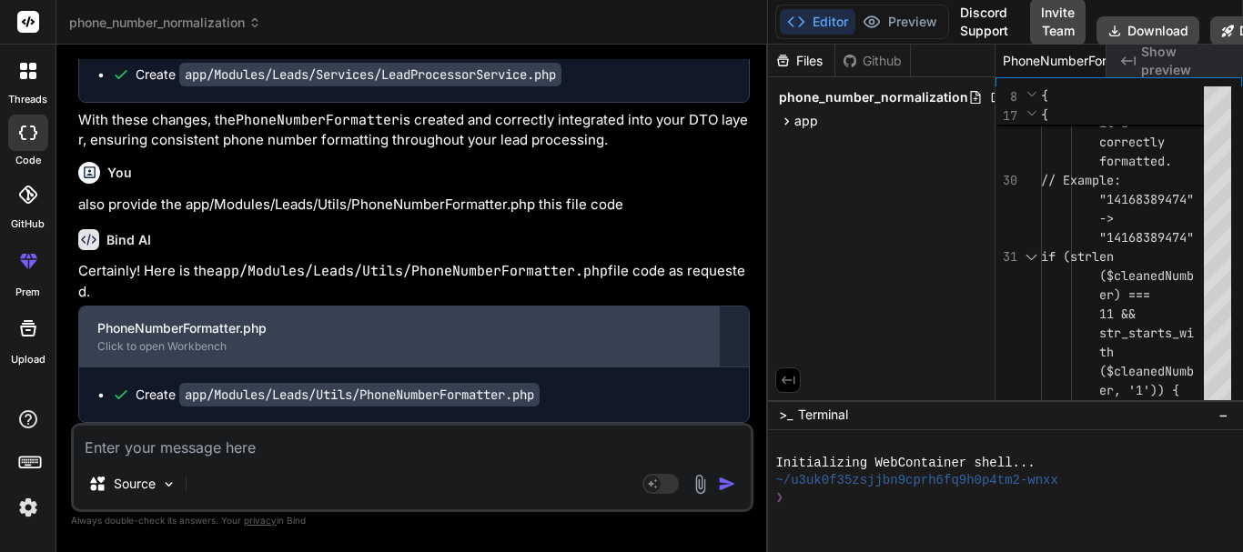
click at [146, 351] on div "Click to open Workbench" at bounding box center [398, 346] width 603 height 15
click at [148, 347] on div "Click to open Workbench" at bounding box center [398, 346] width 603 height 15
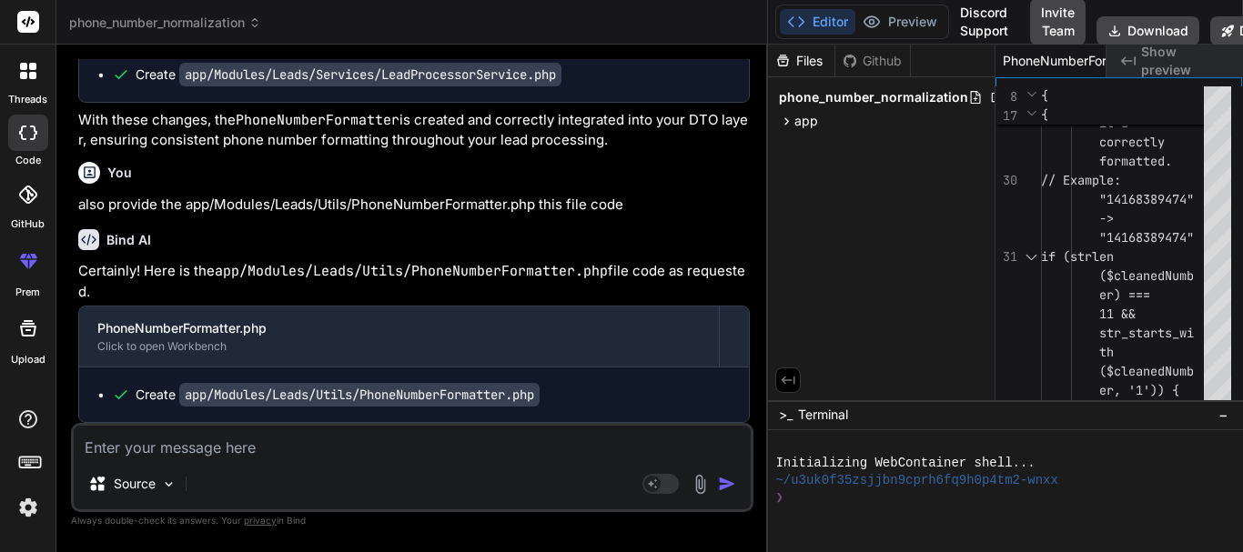
click at [165, 392] on div "Create app/Modules/Leads/Utils/PhoneNumberFormatter.php" at bounding box center [338, 395] width 404 height 18
click at [157, 393] on div "Create app/Modules/Leads/Utils/PhoneNumberFormatter.php" at bounding box center [338, 395] width 404 height 18
click at [129, 394] on icon at bounding box center [121, 395] width 18 height 18
click at [387, 380] on div "Create app/Modules/Leads/Utils/PhoneNumberFormatter.php" at bounding box center [414, 395] width 670 height 55
click at [365, 385] on code "app/Modules/Leads/Utils/PhoneNumberFormatter.php" at bounding box center [359, 395] width 360 height 24
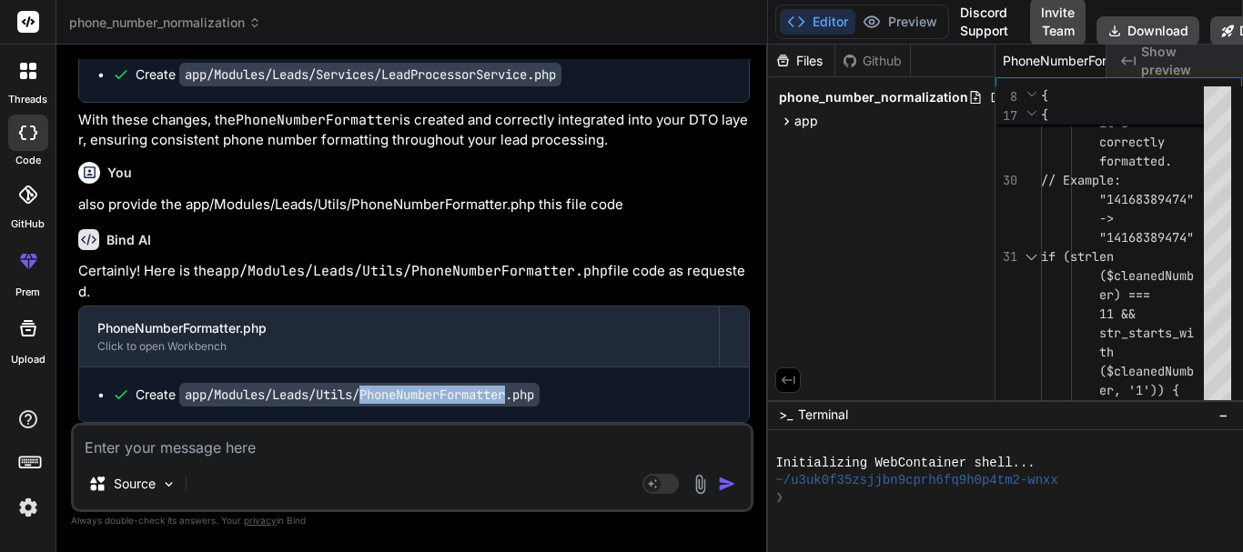
click at [365, 385] on code "app/Modules/Leads/Utils/PhoneNumberFormatter.php" at bounding box center [359, 395] width 360 height 24
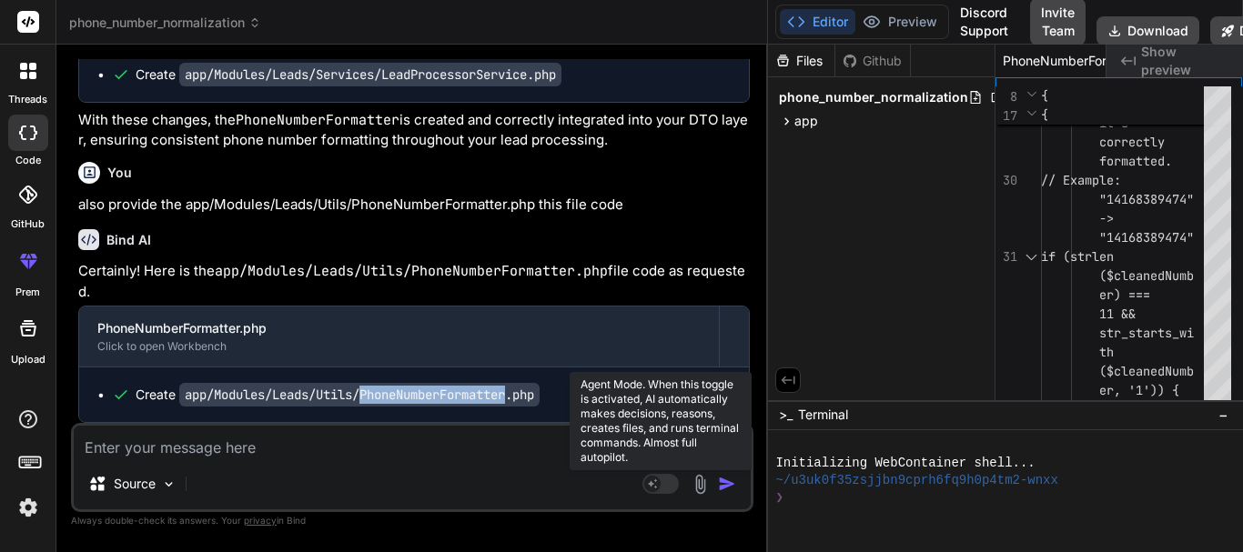
click at [645, 490] on rect at bounding box center [660, 484] width 36 height 20
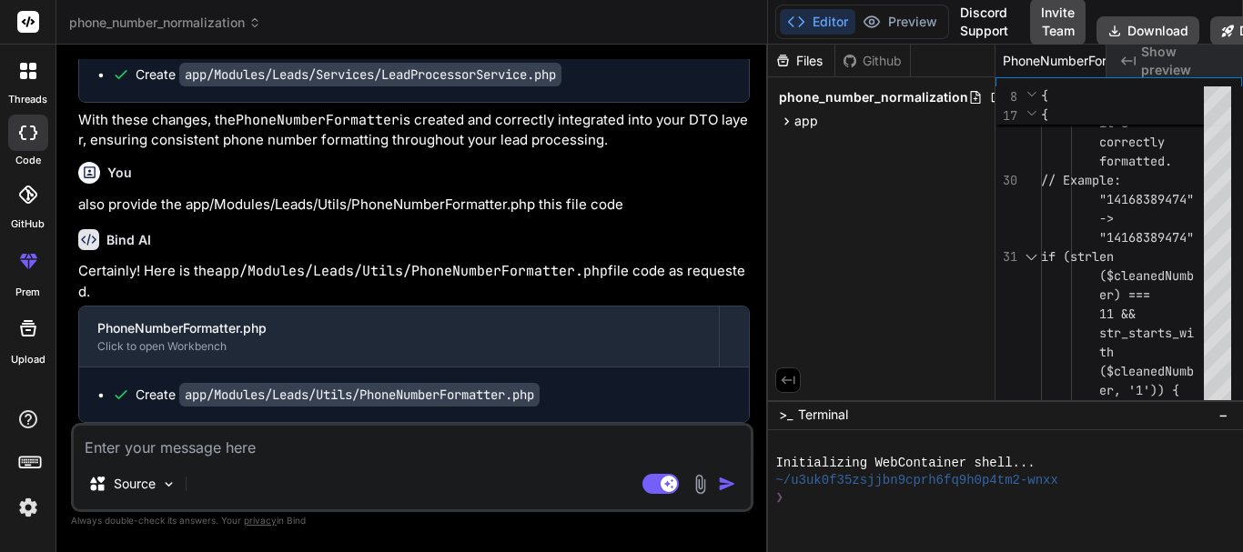
click at [715, 484] on div "Agent Mode. When this toggle is activated, AI automatically makes decisions, re…" at bounding box center [691, 484] width 105 height 22
click at [723, 486] on img "button" at bounding box center [727, 484] width 18 height 18
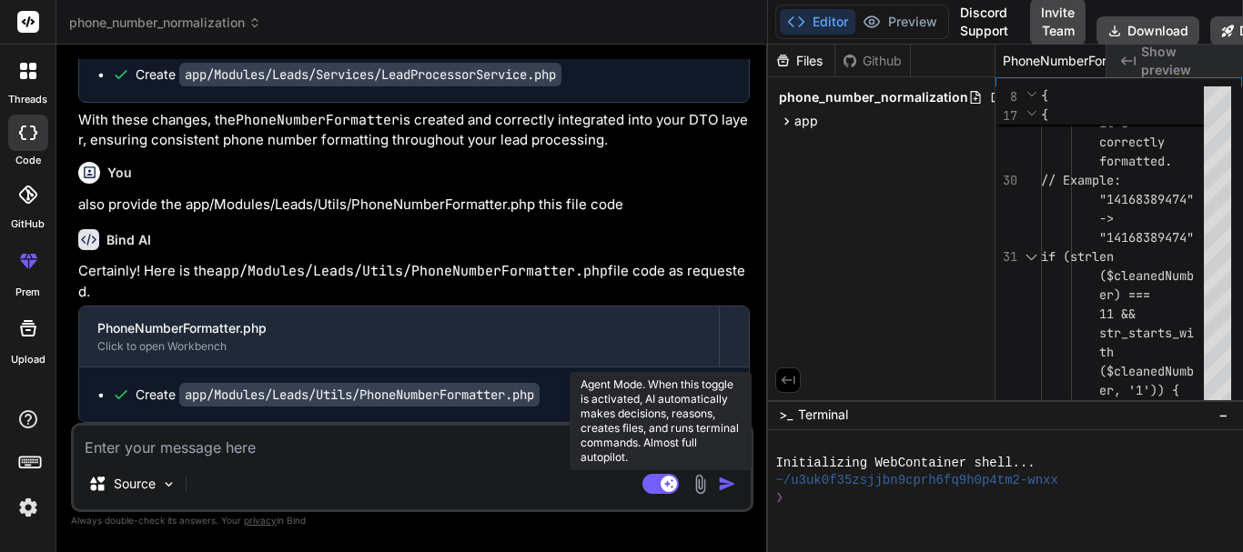
click at [668, 481] on icon at bounding box center [669, 483] width 9 height 9
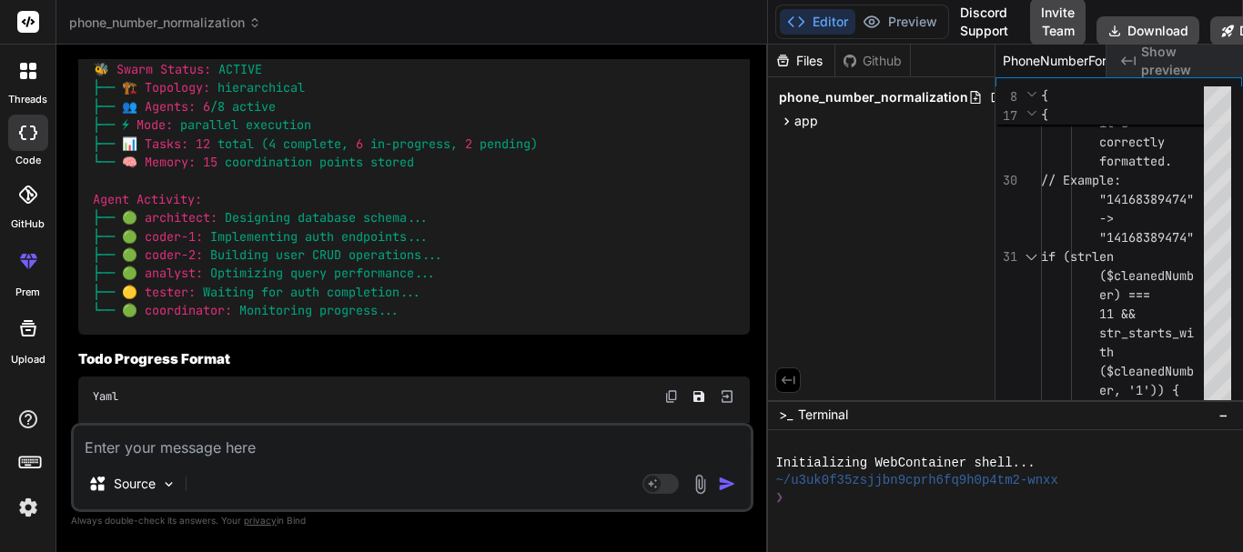
scroll to position [11117, 0]
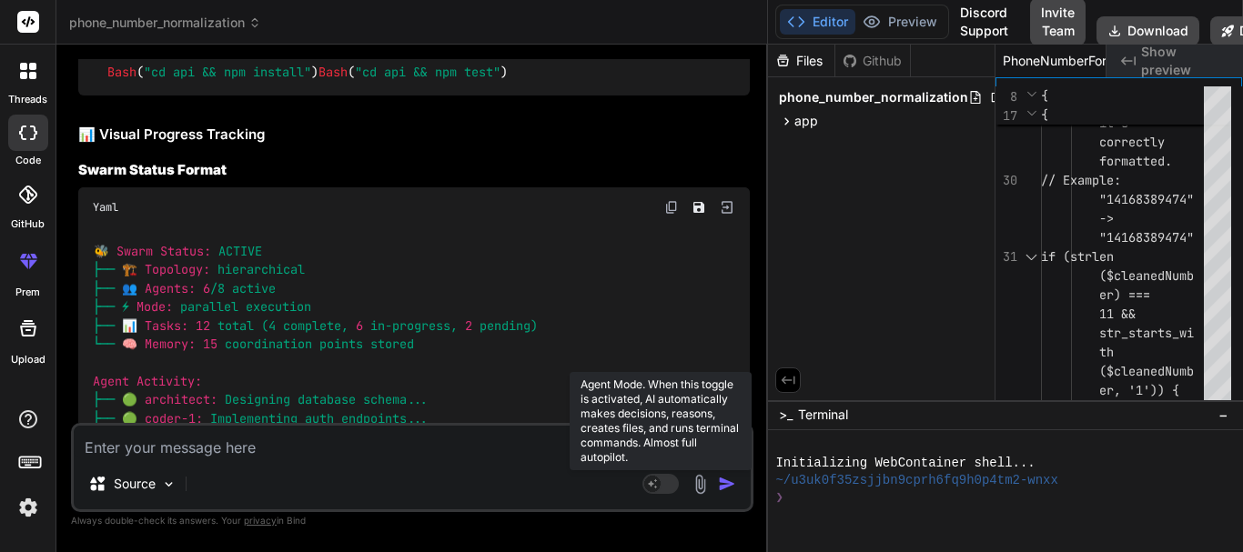
click at [646, 490] on rect at bounding box center [660, 484] width 36 height 20
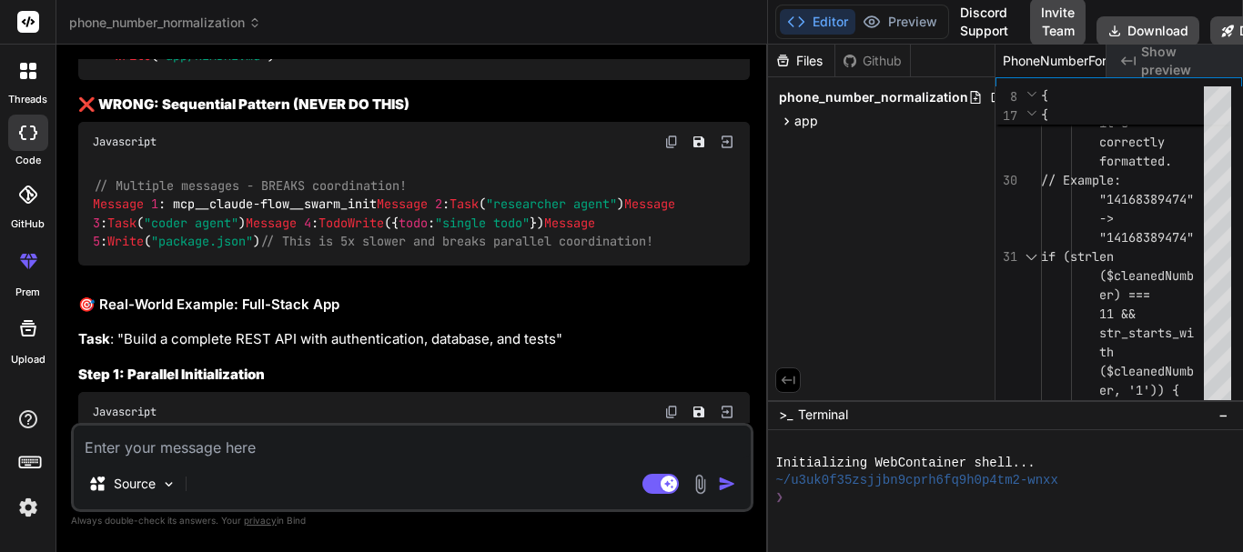
scroll to position [9843, 0]
